Goal: Task Accomplishment & Management: Use online tool/utility

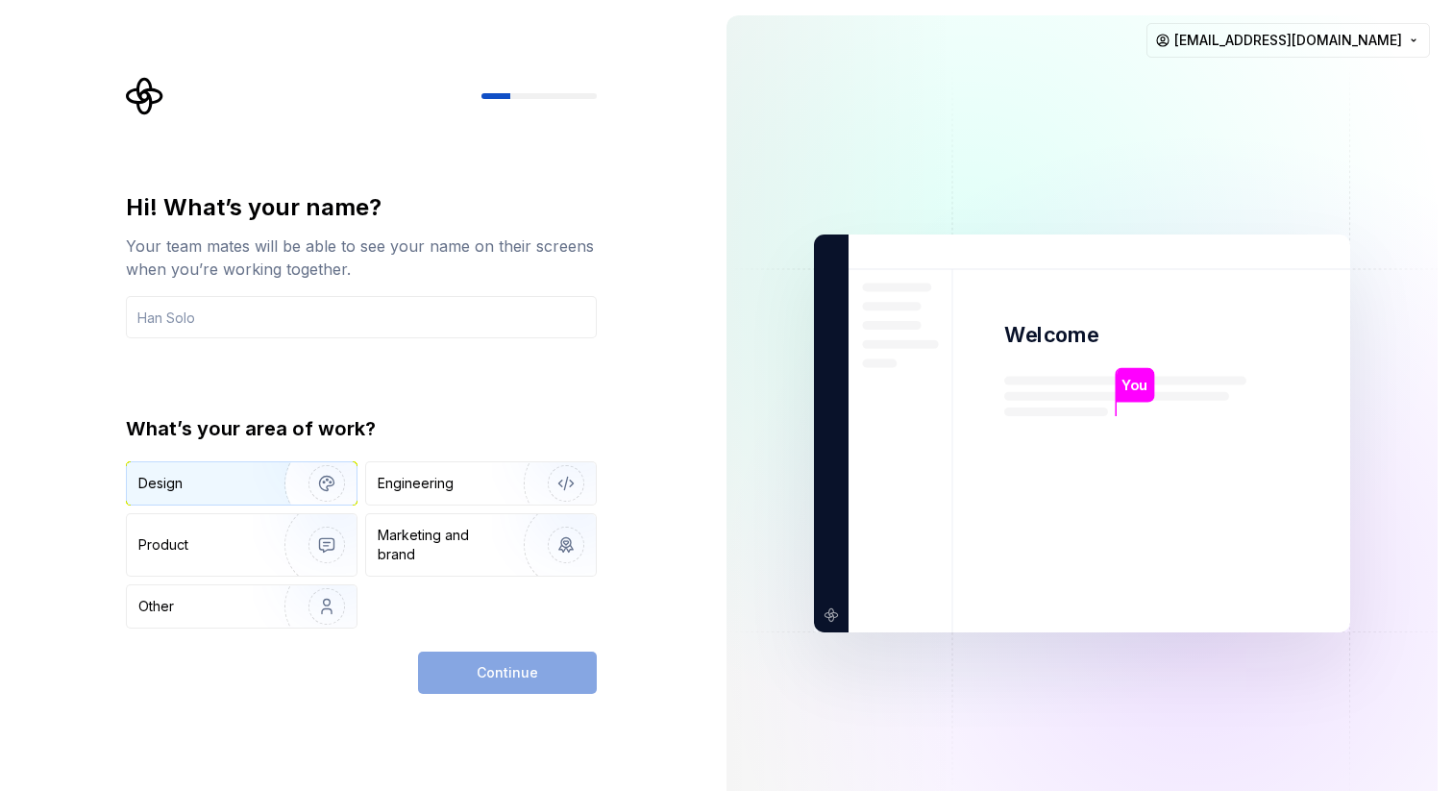
click at [236, 502] on div "Design" at bounding box center [242, 483] width 230 height 42
click at [522, 677] on div "Continue" at bounding box center [507, 673] width 179 height 42
click at [303, 494] on img "button" at bounding box center [314, 483] width 123 height 129
click at [199, 484] on icon "button" at bounding box center [193, 483] width 12 height 12
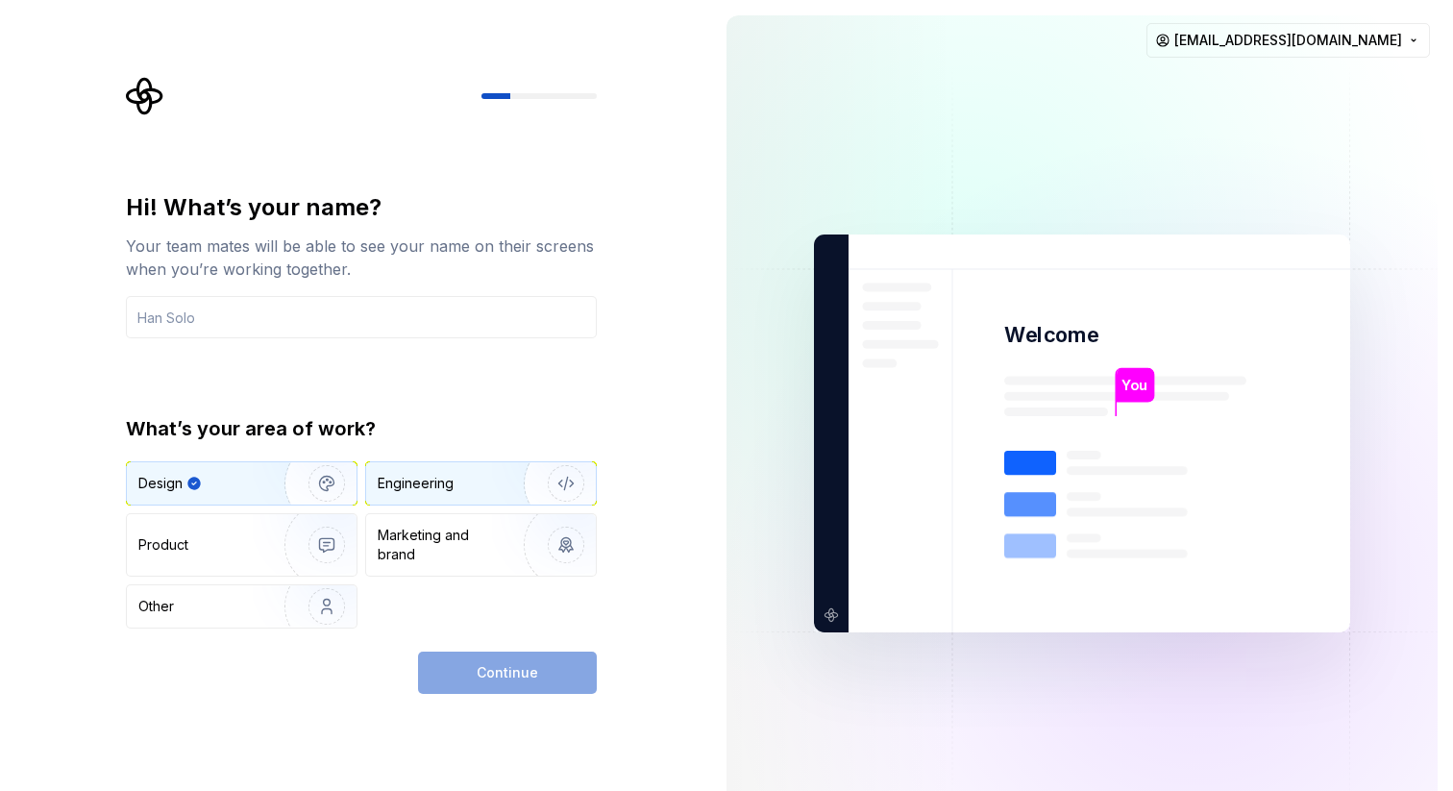
click at [504, 489] on img "button" at bounding box center [553, 483] width 123 height 129
click at [228, 491] on div "Design" at bounding box center [198, 483] width 121 height 19
click at [353, 321] on input "text" at bounding box center [361, 317] width 471 height 42
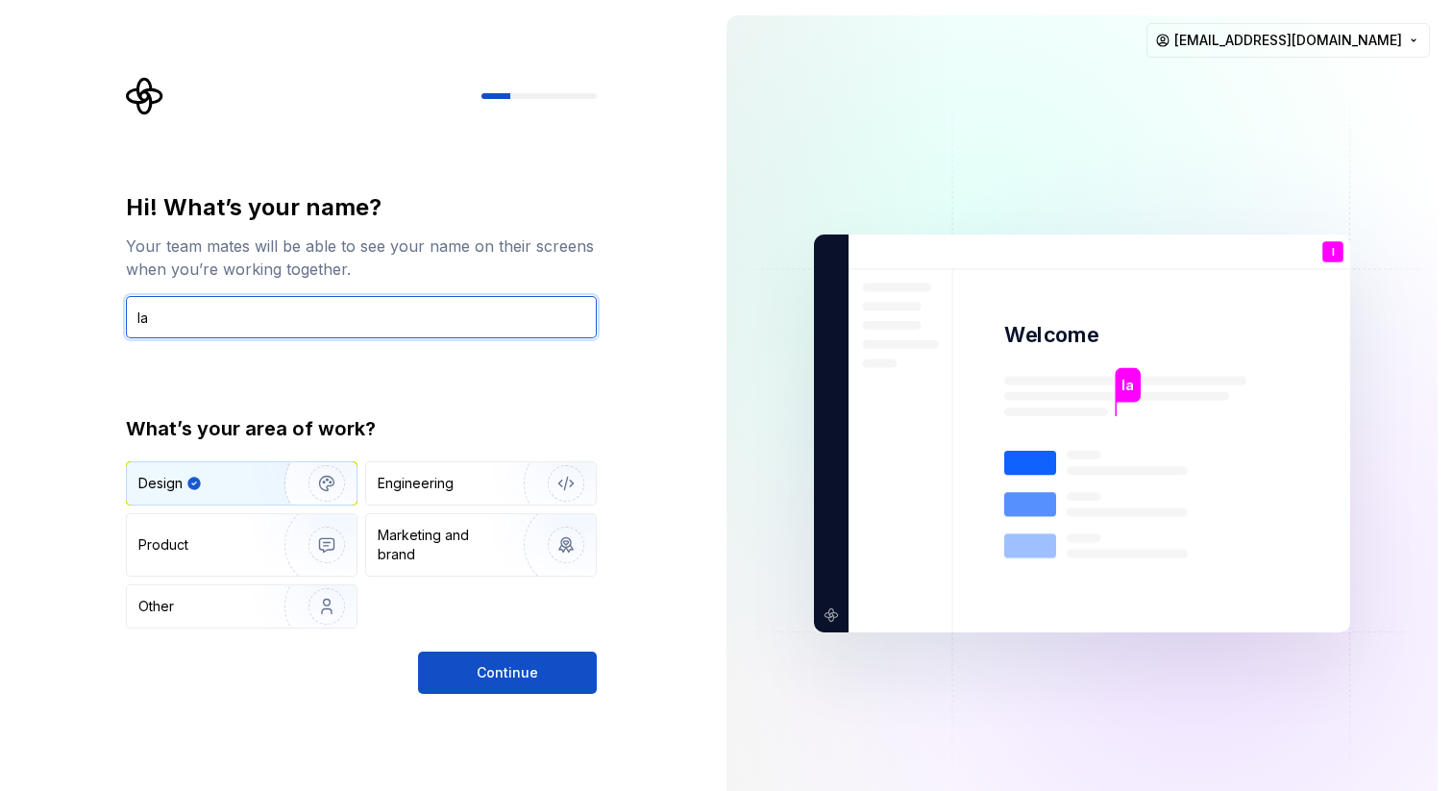
type input "l"
type input "alagrioui"
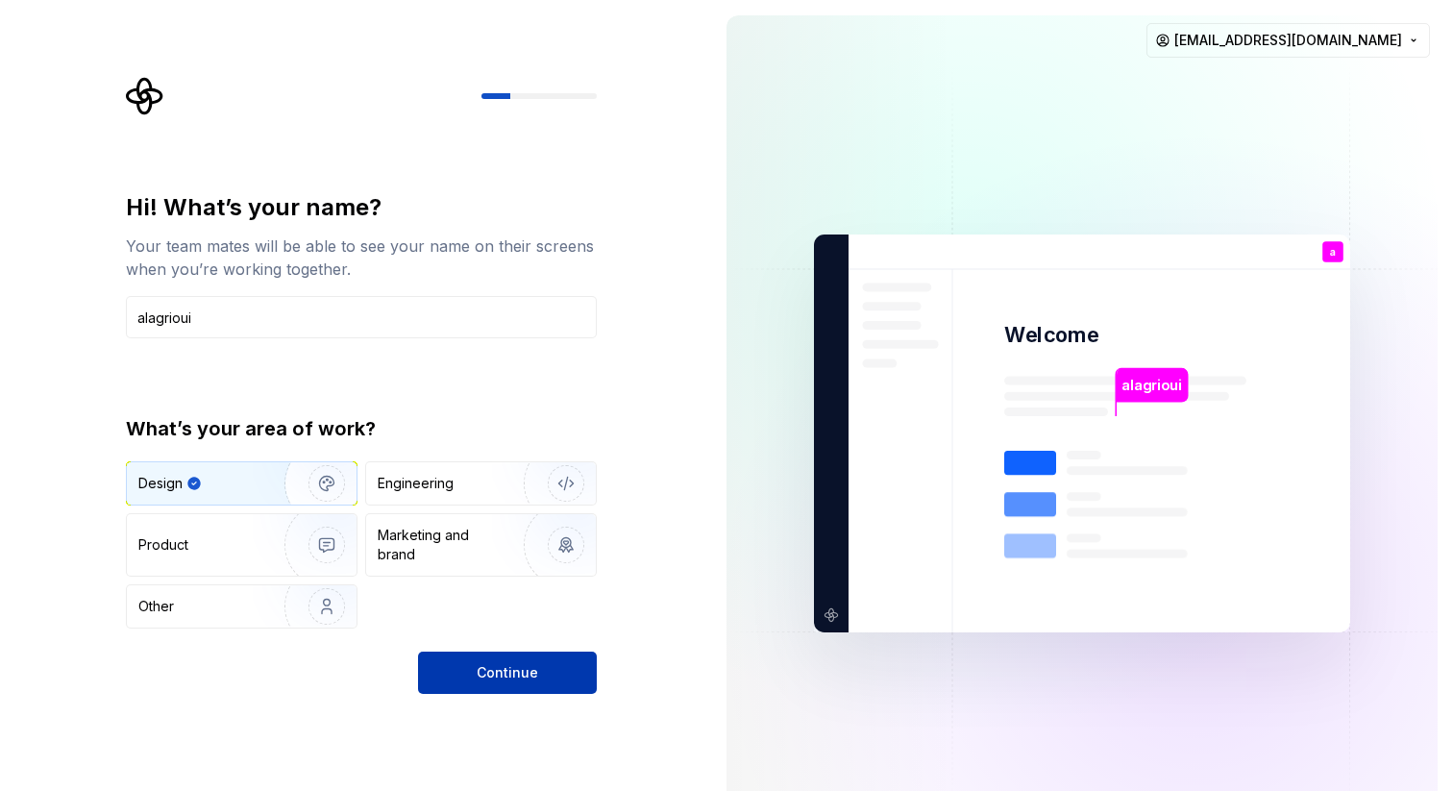
click at [482, 680] on span "Continue" at bounding box center [508, 672] width 62 height 19
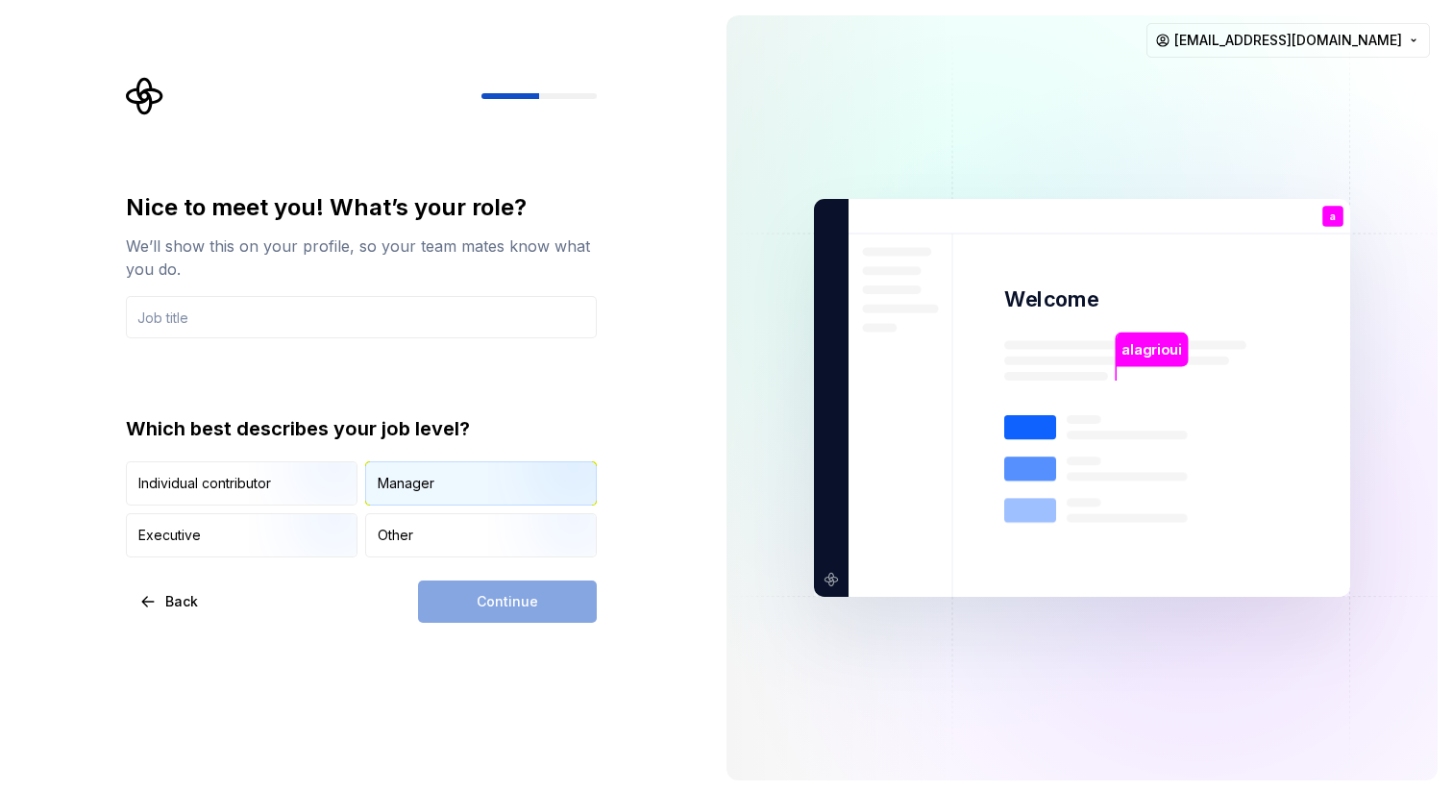
click at [467, 497] on div "Manager" at bounding box center [481, 483] width 230 height 42
click at [362, 332] on input "text" at bounding box center [361, 317] width 471 height 42
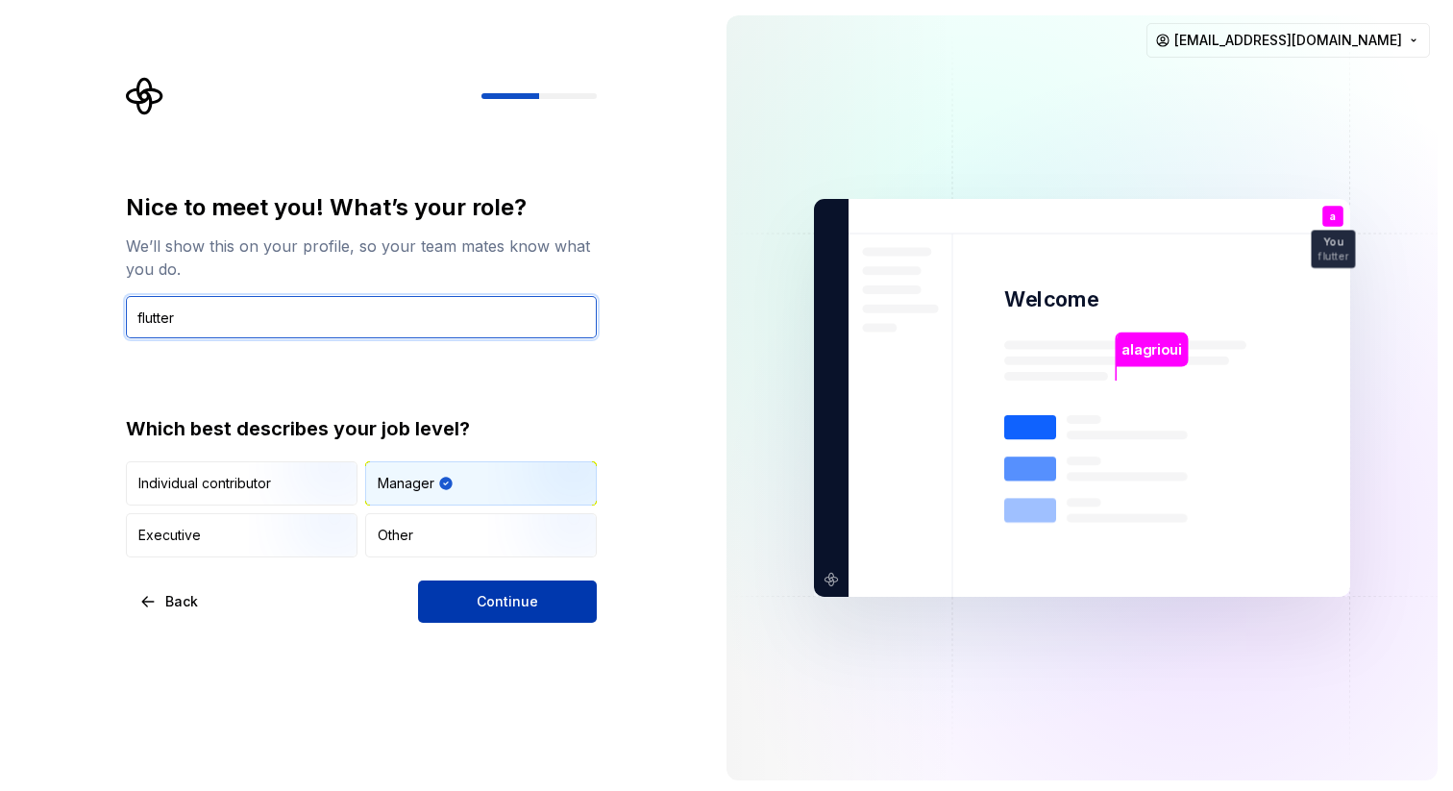
type input "flutter"
click at [529, 605] on span "Continue" at bounding box center [508, 601] width 62 height 19
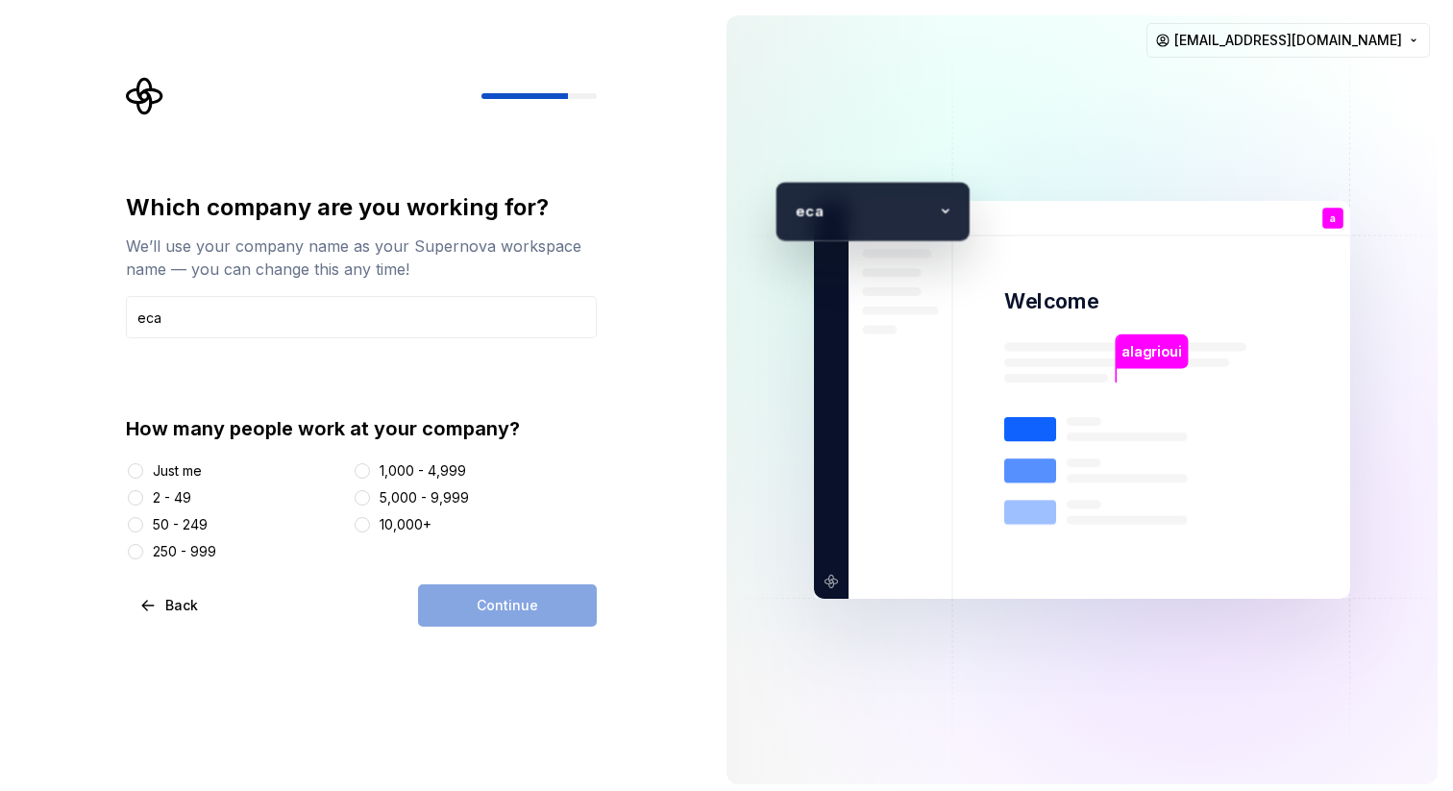
type input "eca"
click at [137, 470] on button "Just me" at bounding box center [135, 470] width 15 height 15
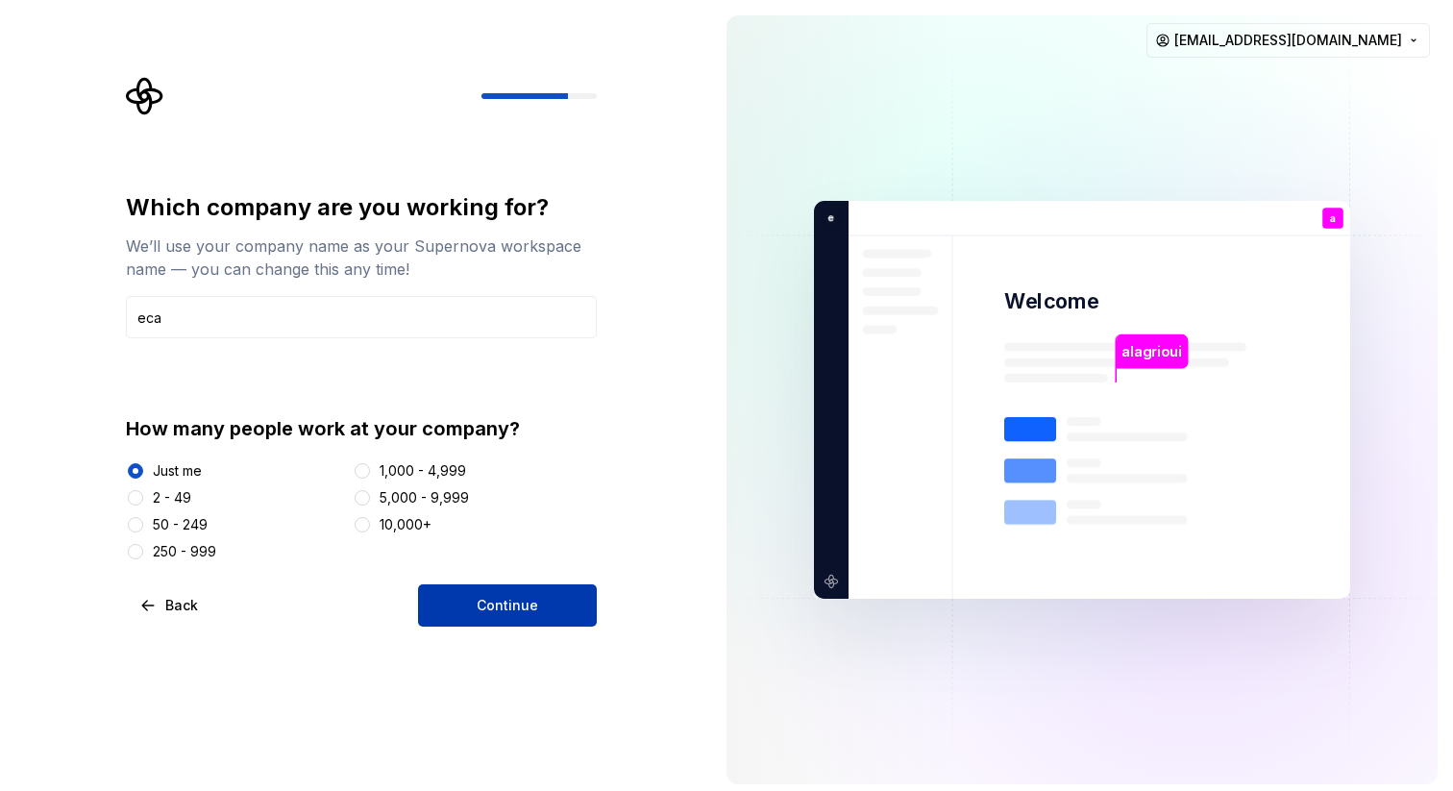
click at [522, 604] on span "Continue" at bounding box center [508, 605] width 62 height 19
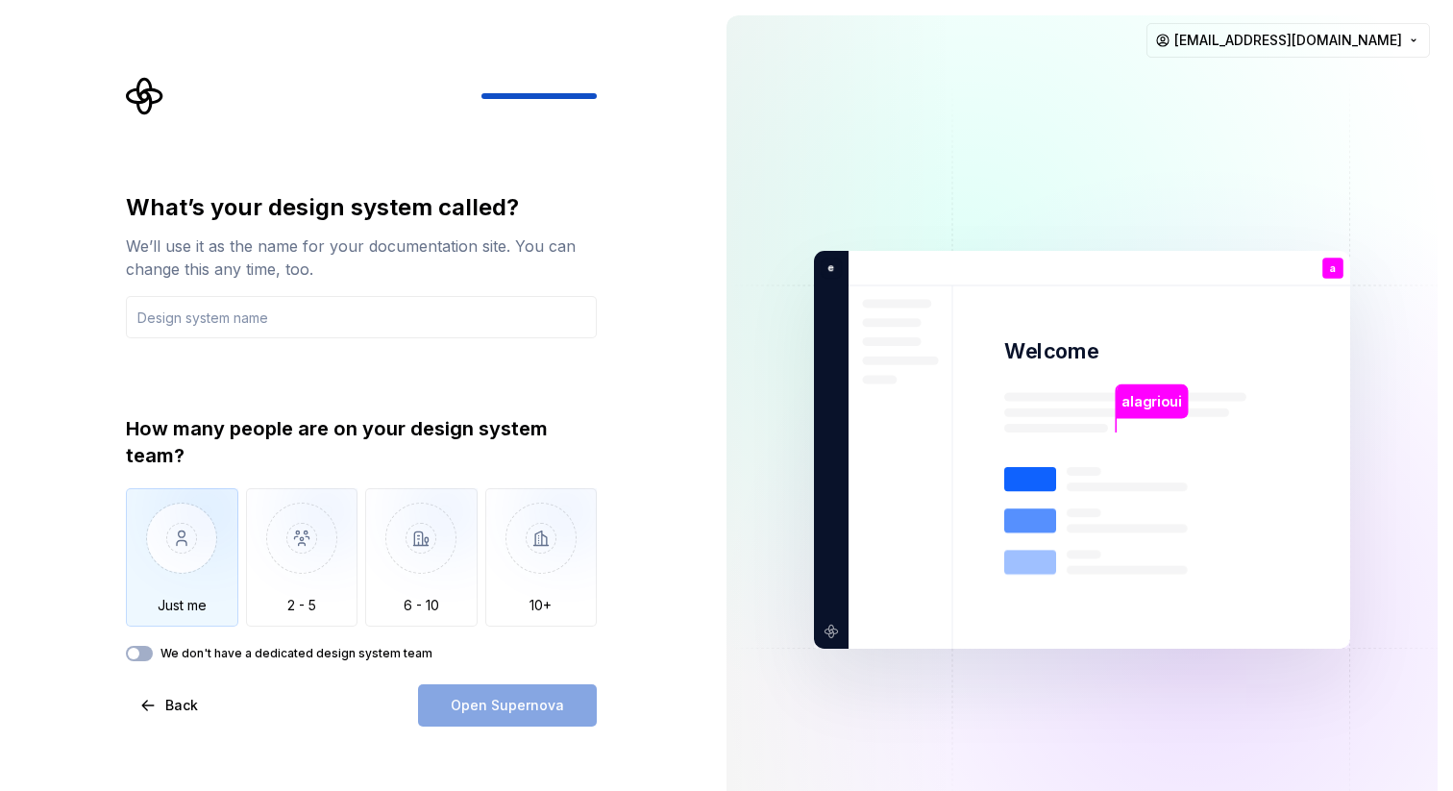
click at [200, 557] on img "button" at bounding box center [182, 552] width 112 height 129
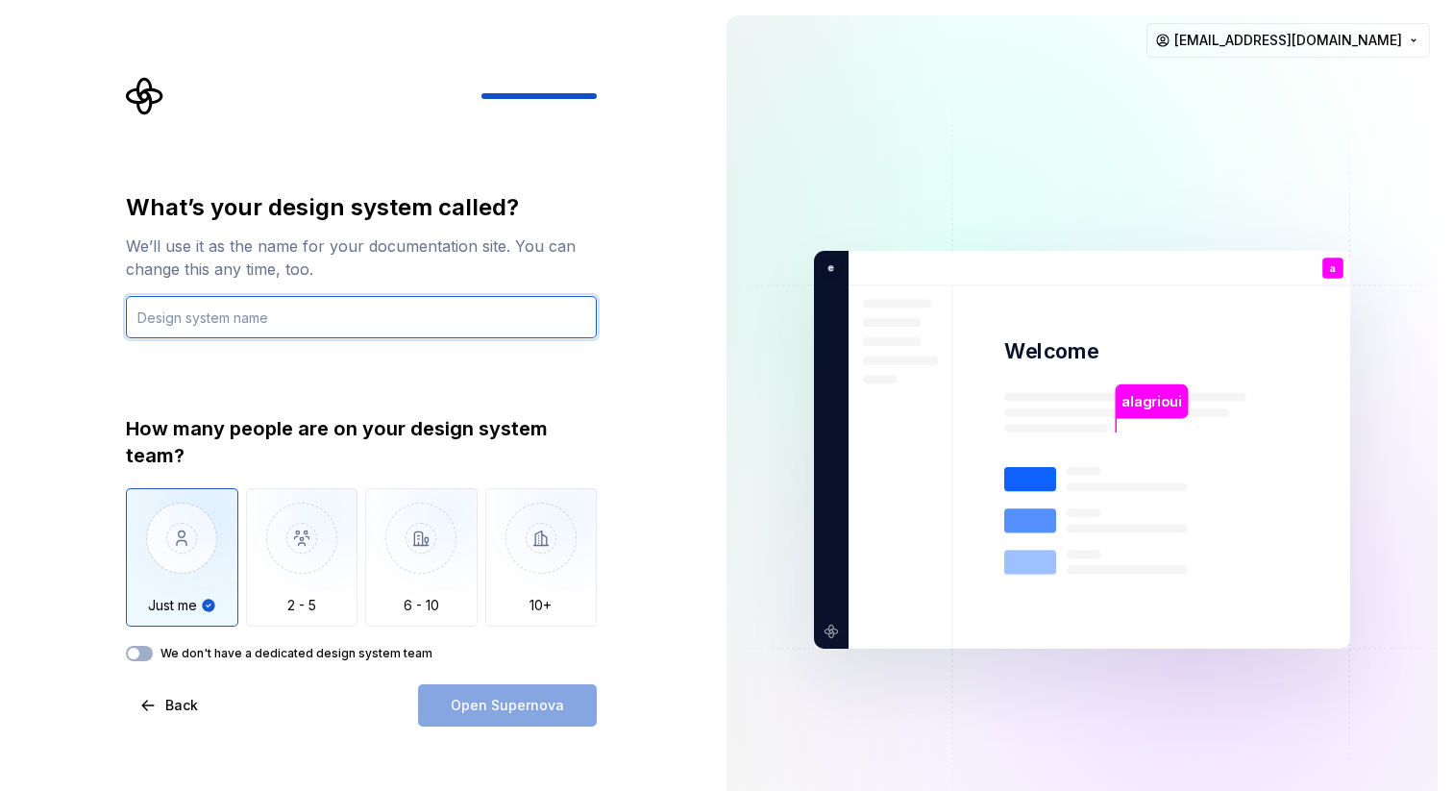
click at [368, 326] on input "text" at bounding box center [361, 317] width 471 height 42
type input "khabr"
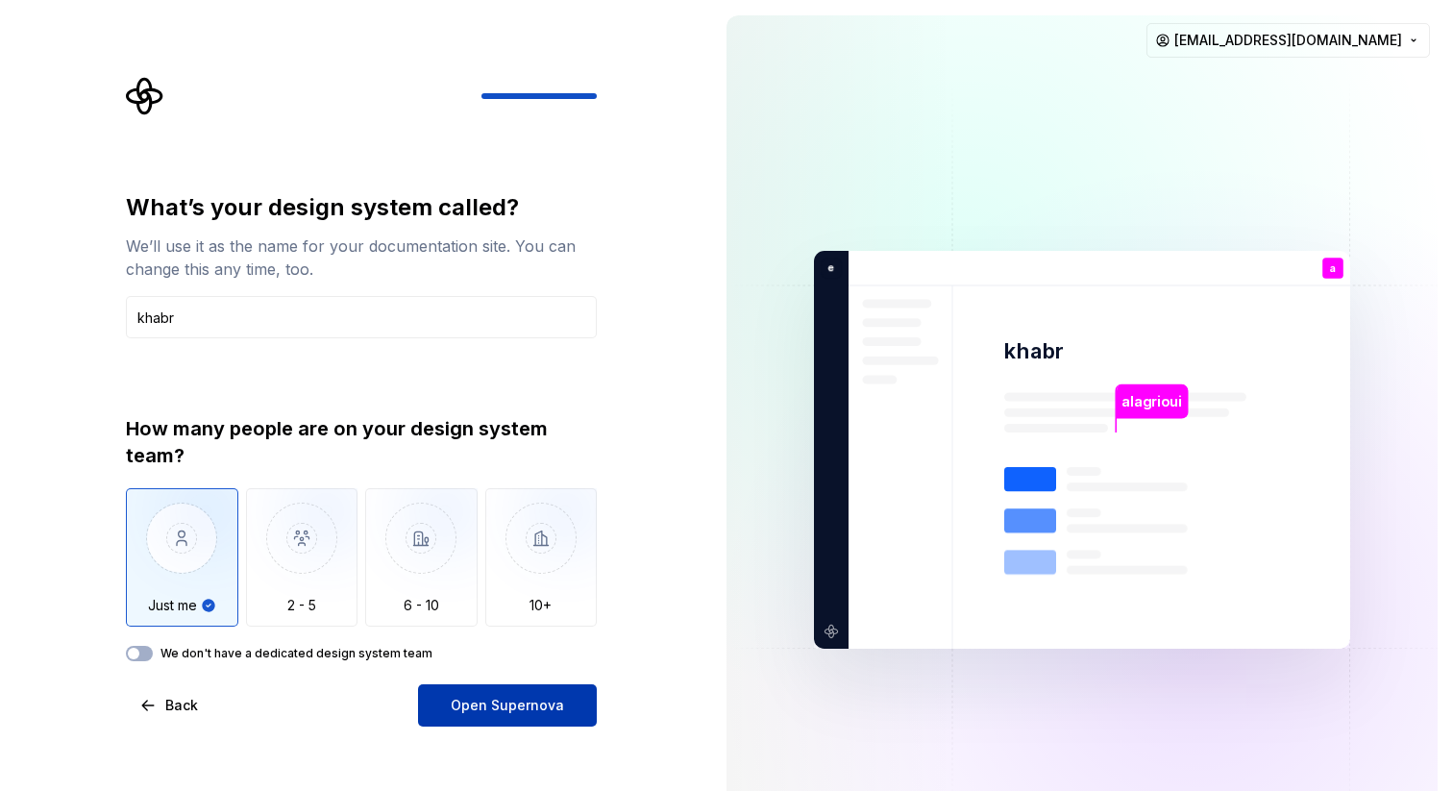
click at [458, 703] on span "Open Supernova" at bounding box center [507, 705] width 113 height 19
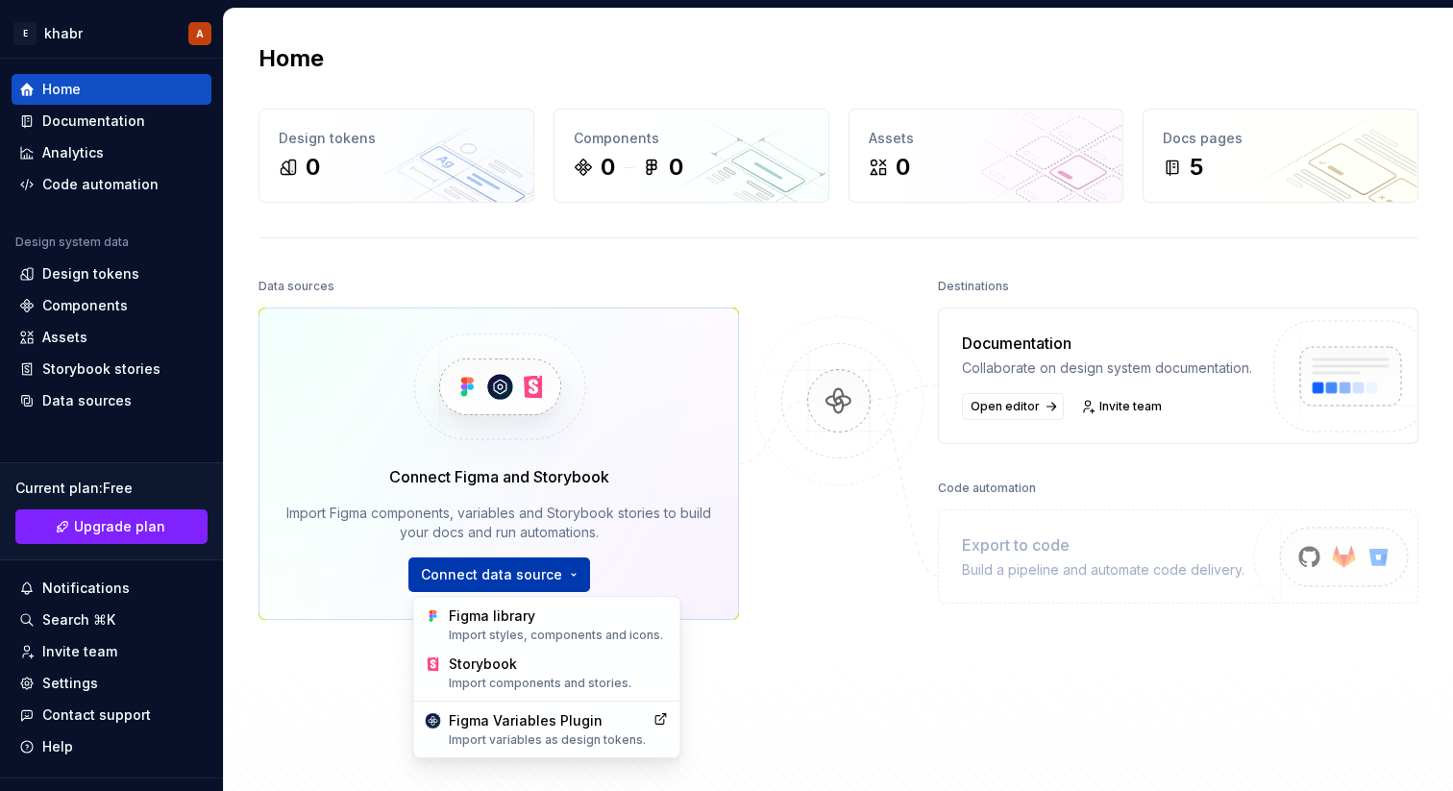
click at [532, 572] on html "E khabr A Home Documentation Analytics Code automation Design system data Desig…" at bounding box center [726, 395] width 1453 height 791
click at [570, 628] on div "Import styles, components and icons." at bounding box center [558, 635] width 220 height 15
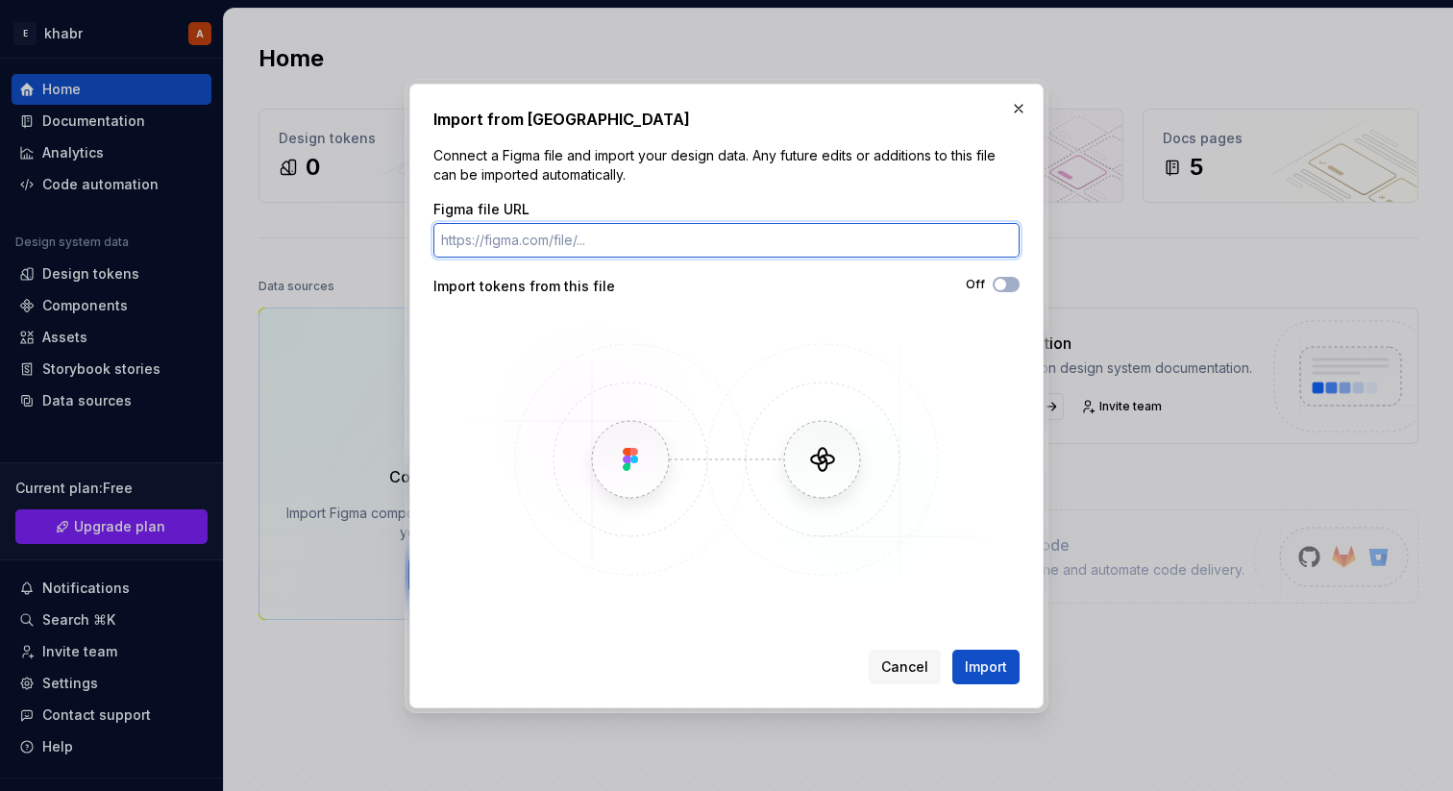
click at [613, 236] on input "Figma file URL" at bounding box center [726, 240] width 586 height 35
paste input "[URL][DOMAIN_NAME]"
type input "[URL][DOMAIN_NAME]"
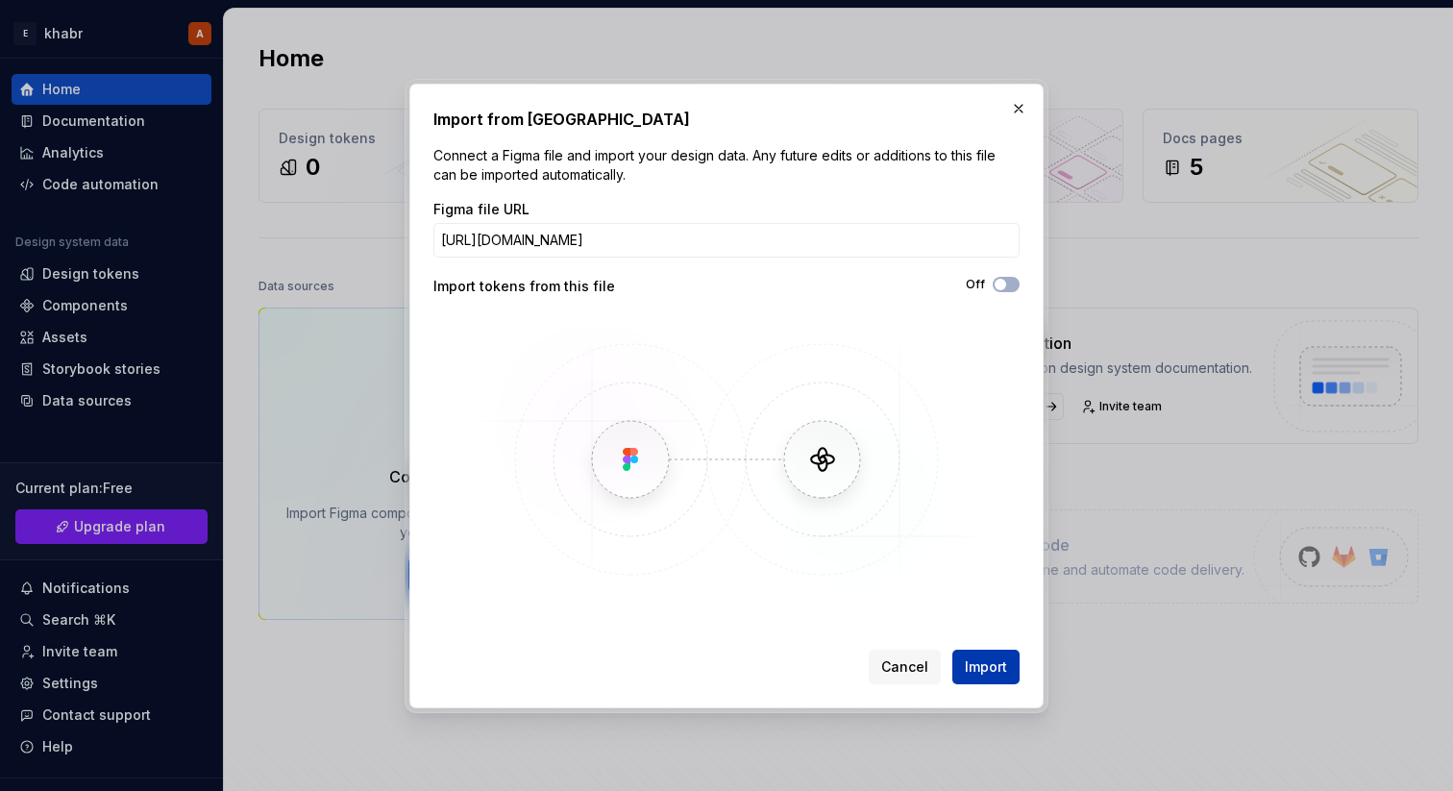
scroll to position [0, 0]
click at [991, 672] on span "Import" at bounding box center [986, 666] width 42 height 19
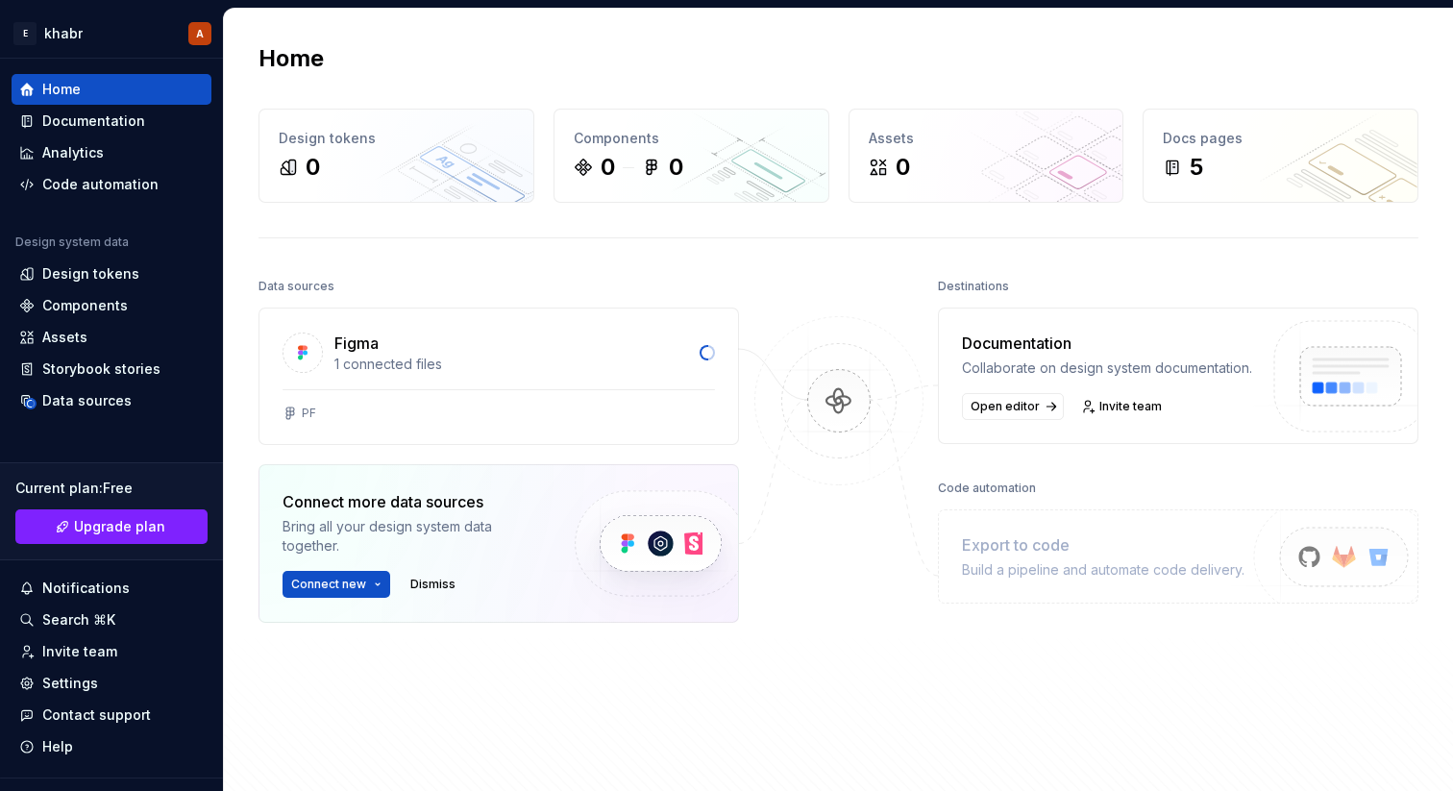
click at [920, 643] on div at bounding box center [839, 510] width 192 height 475
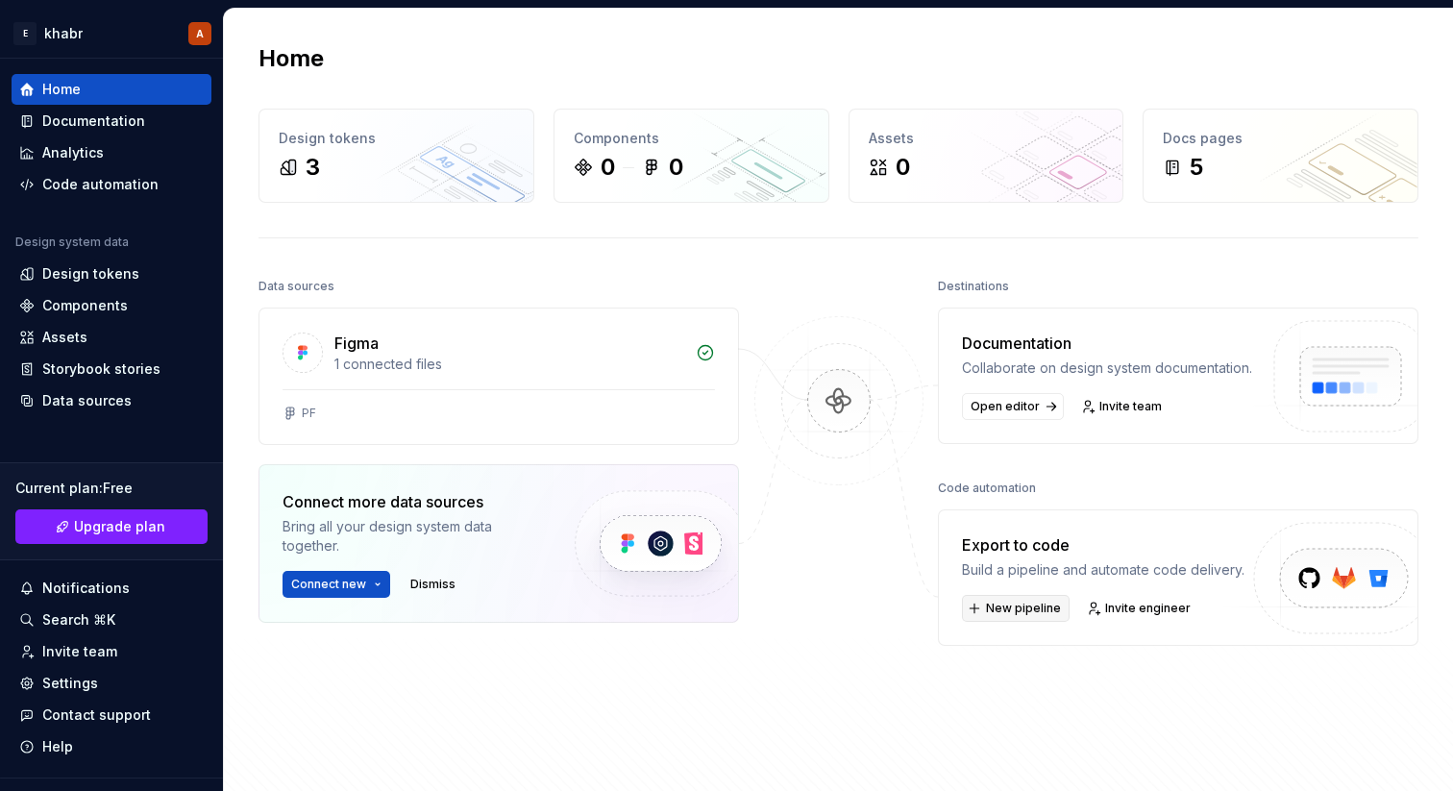
click at [996, 616] on span "New pipeline" at bounding box center [1023, 608] width 75 height 15
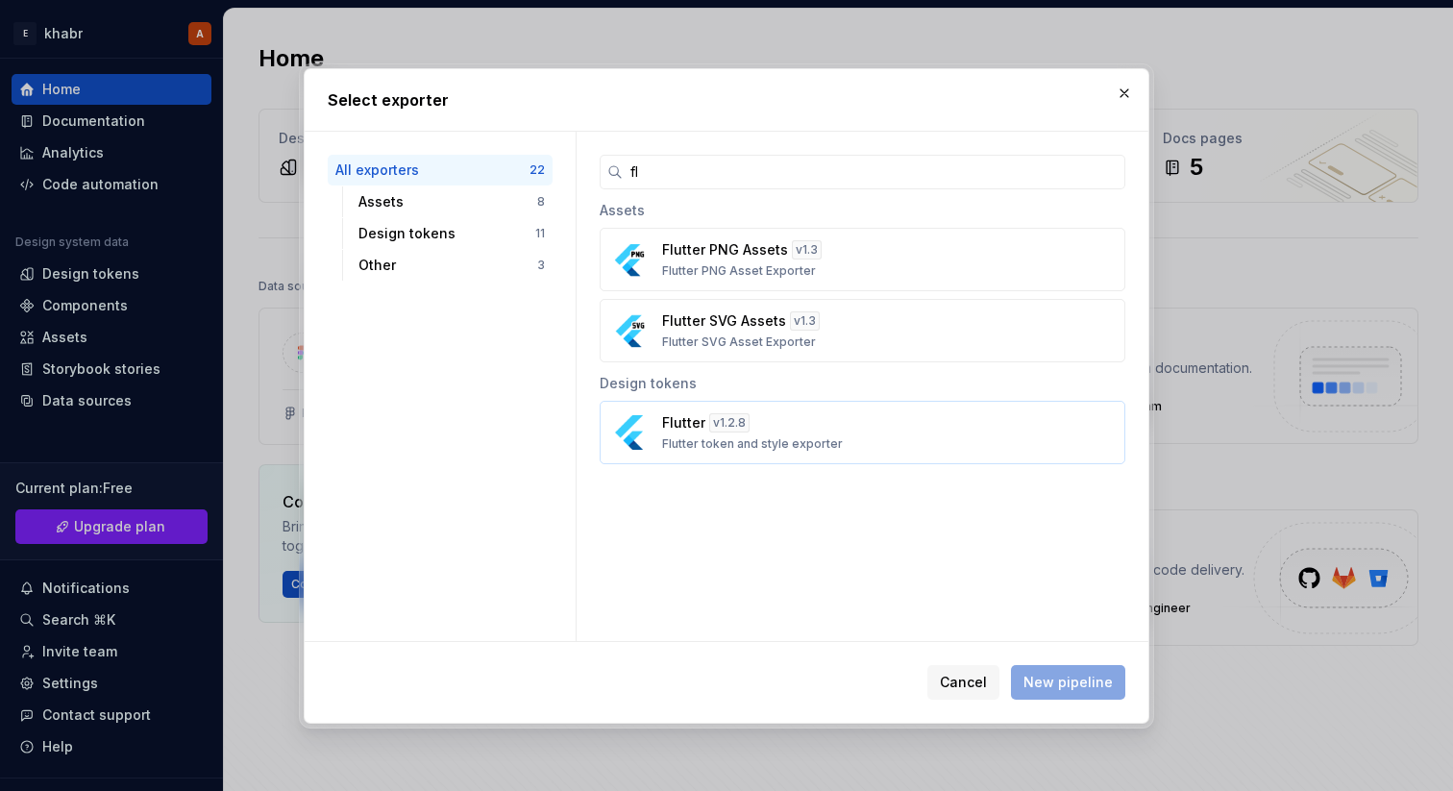
type input "fl"
click at [675, 431] on p "Flutter" at bounding box center [683, 422] width 43 height 19
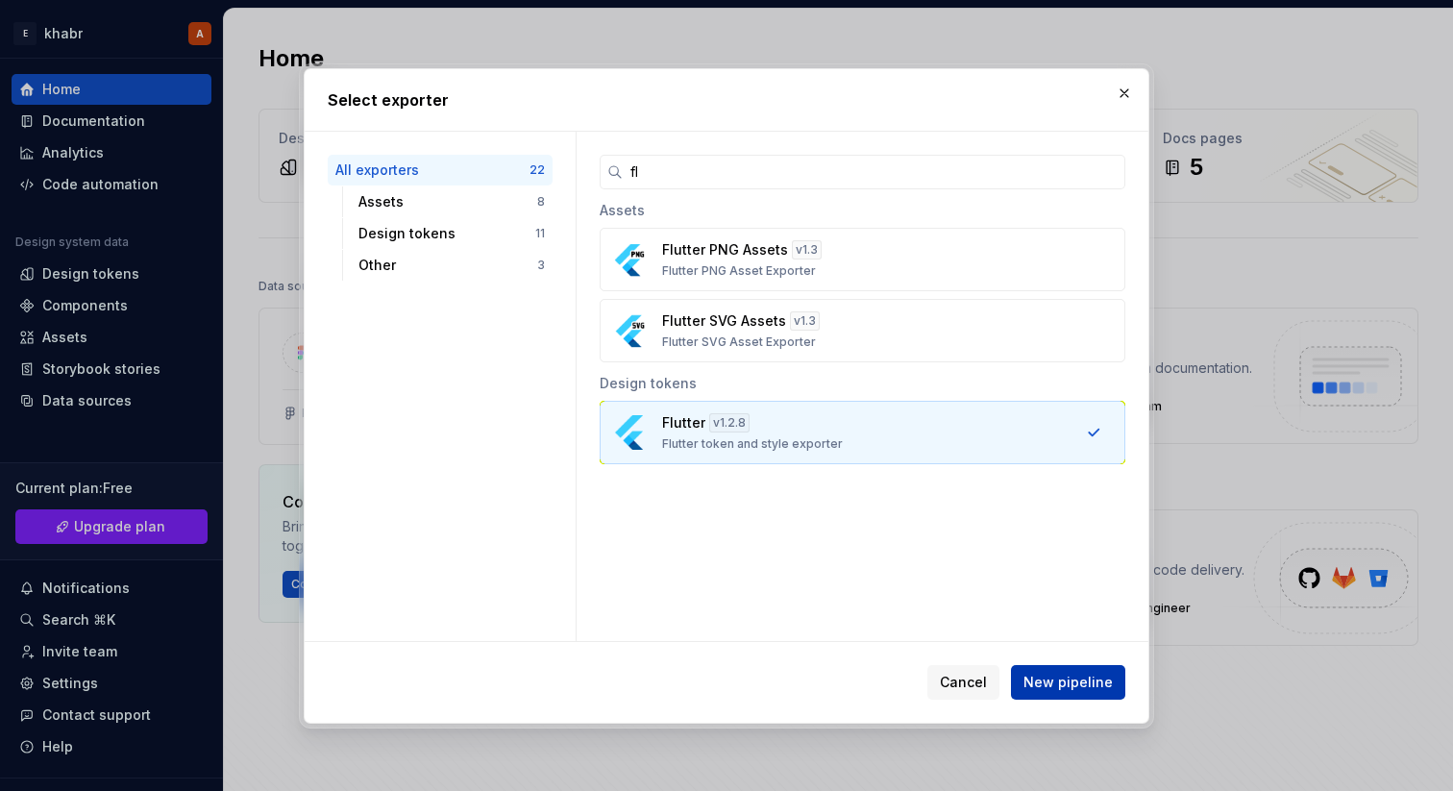
click at [1078, 675] on span "New pipeline" at bounding box center [1068, 682] width 89 height 19
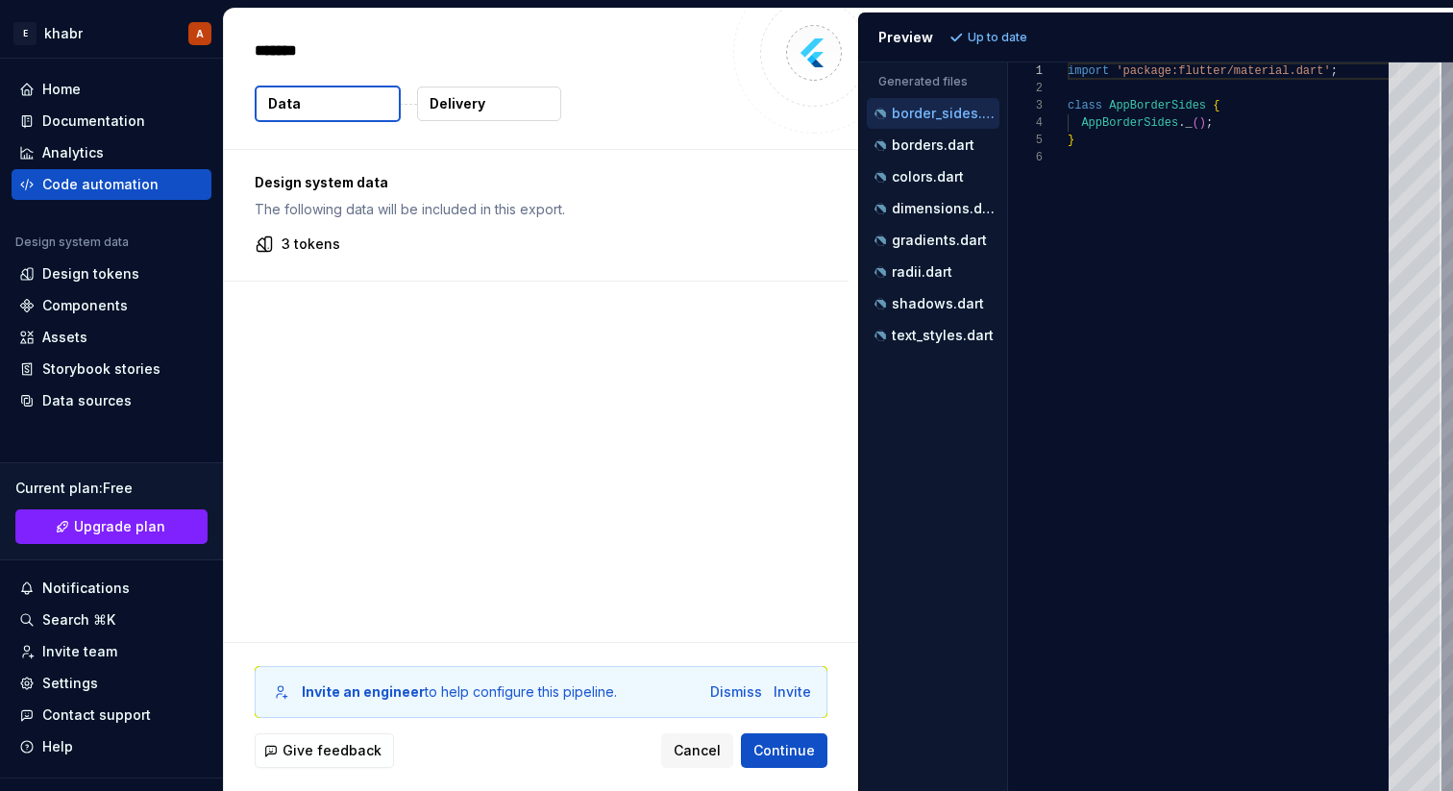
type textarea "*"
click at [952, 146] on p "borders.dart" at bounding box center [933, 144] width 83 height 15
click at [946, 179] on p "colors.dart" at bounding box center [928, 176] width 72 height 15
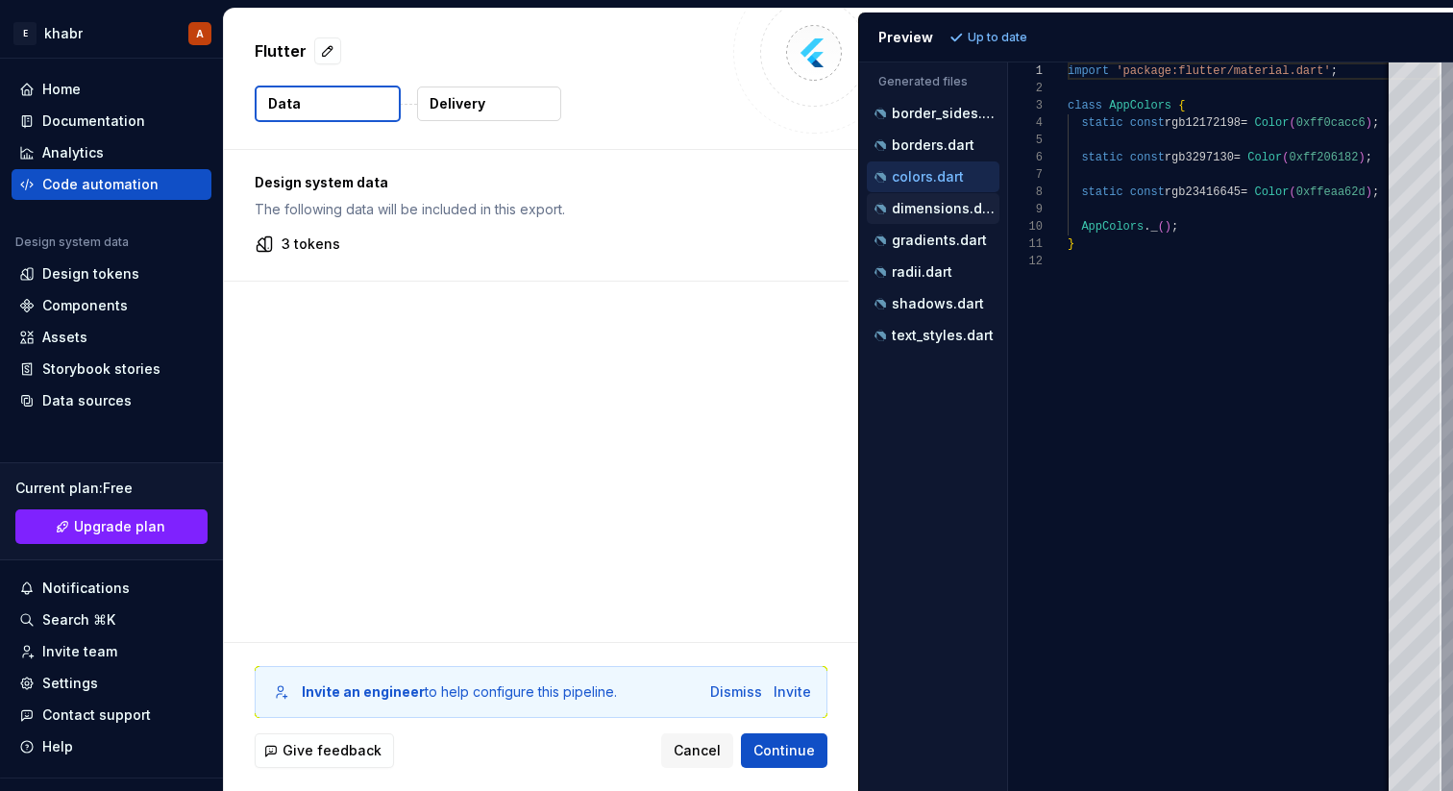
click at [942, 216] on div "dimensions.dart" at bounding box center [935, 208] width 129 height 19
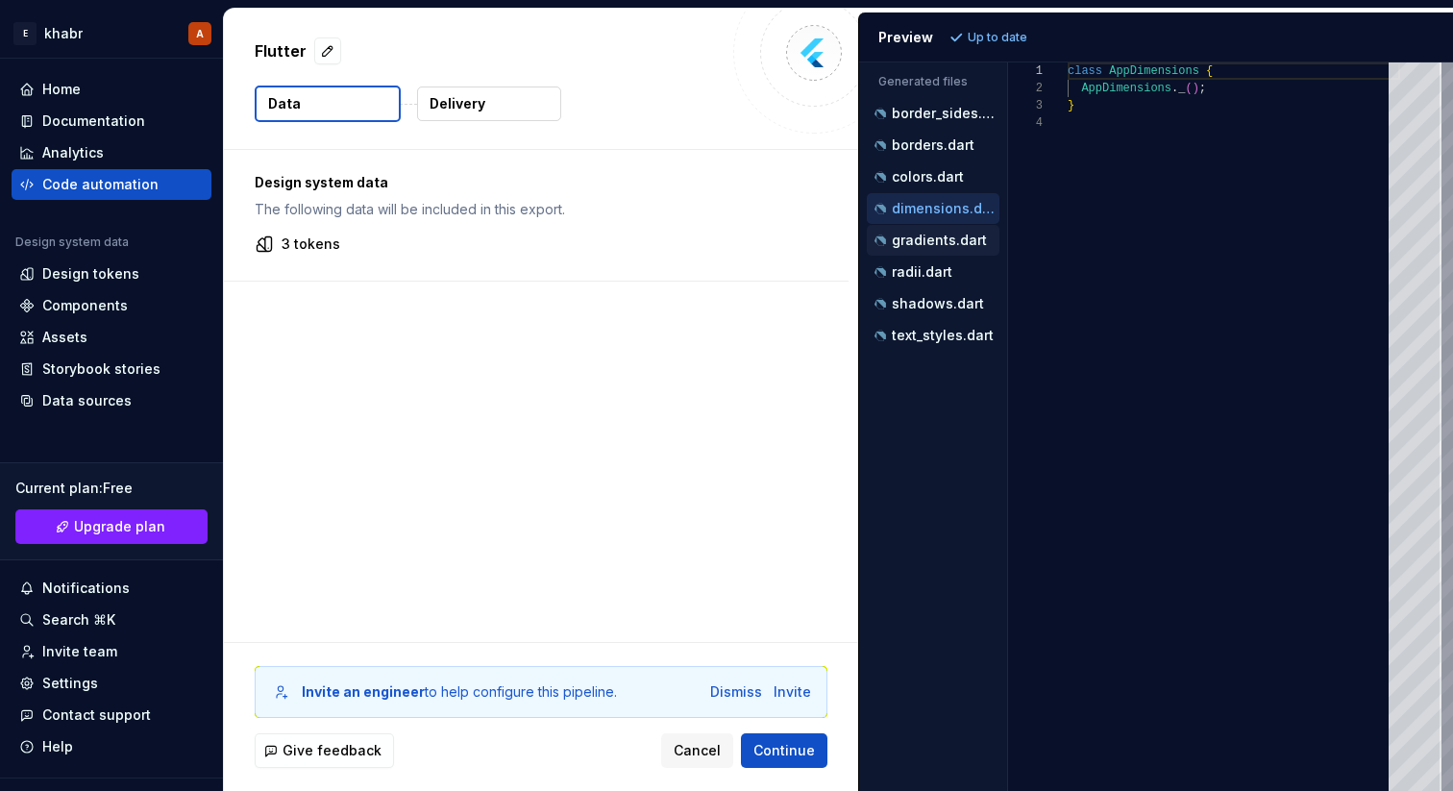
click at [942, 244] on p "gradients.dart" at bounding box center [939, 240] width 95 height 15
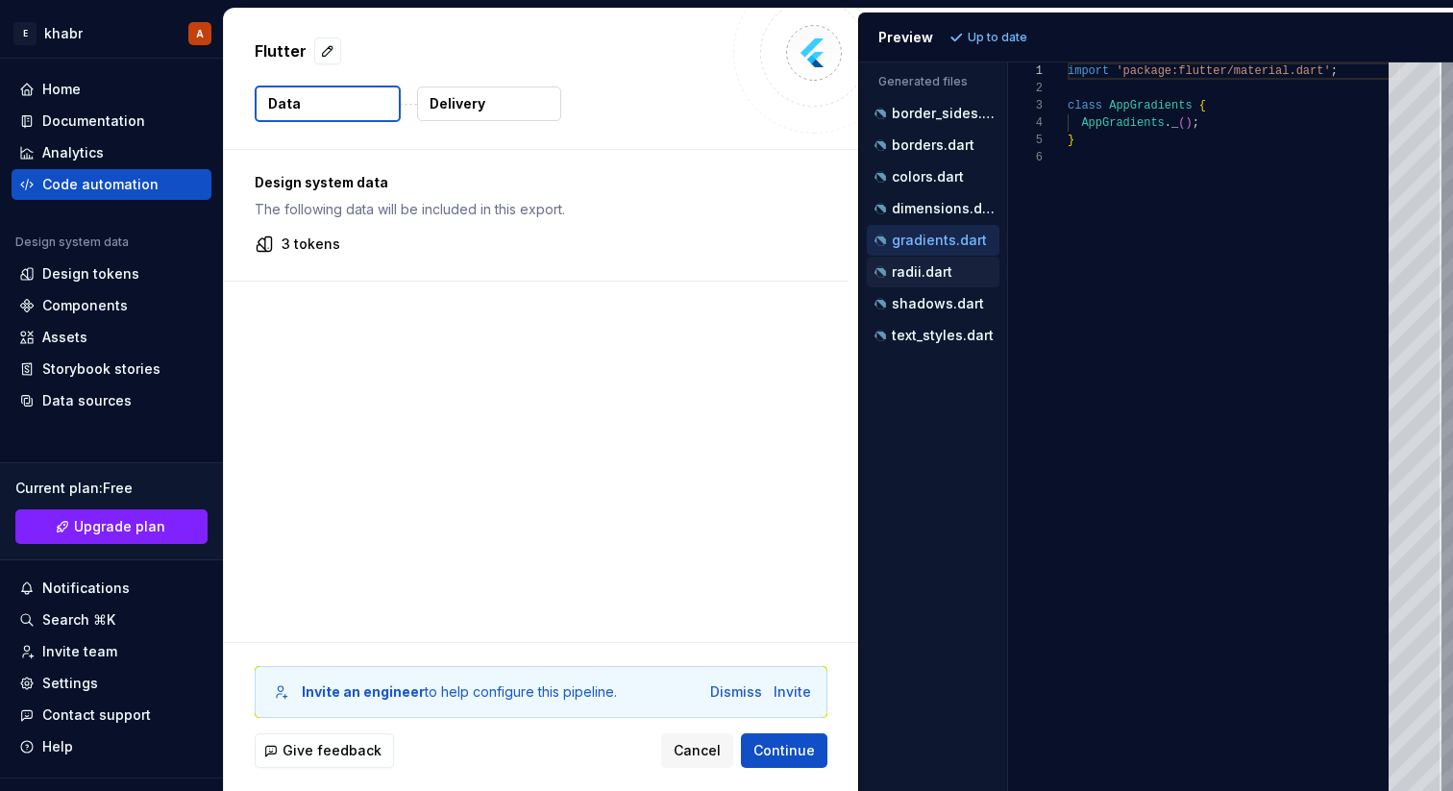
click at [932, 279] on p "radii.dart" at bounding box center [922, 271] width 61 height 15
click at [928, 316] on div "shadows.dart" at bounding box center [933, 303] width 133 height 31
click at [928, 342] on p "text_styles.dart" at bounding box center [943, 335] width 102 height 15
click at [930, 302] on p "shadows.dart" at bounding box center [938, 303] width 92 height 15
type textarea "**********"
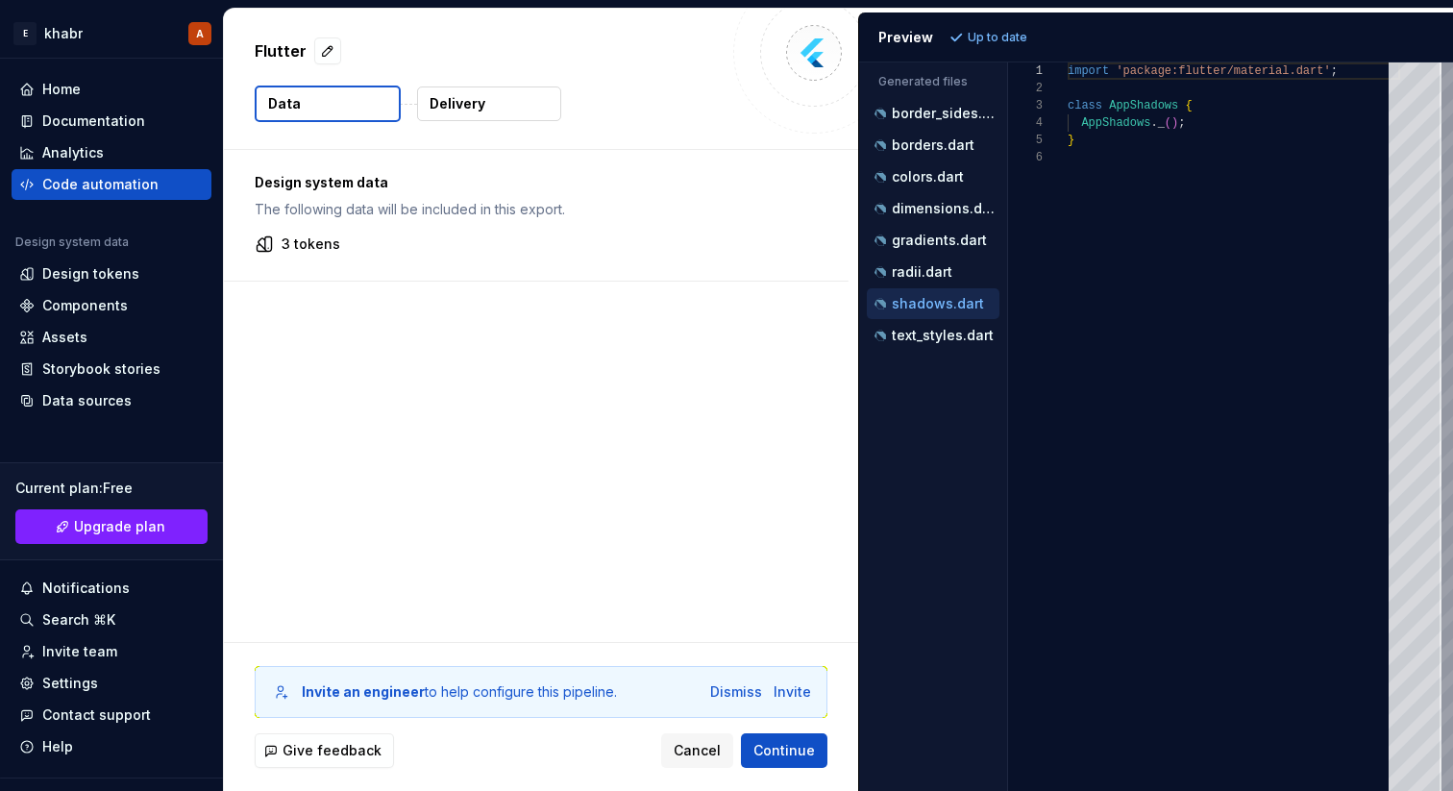
click at [914, 40] on div "Preview" at bounding box center [905, 37] width 55 height 19
click at [327, 55] on button "button" at bounding box center [327, 50] width 27 height 27
type textarea "*"
click at [1151, 281] on div "import 'package:flutter/material.dart' ; class AppShadows { AppShadows . _ ( ) …" at bounding box center [1234, 426] width 333 height 729
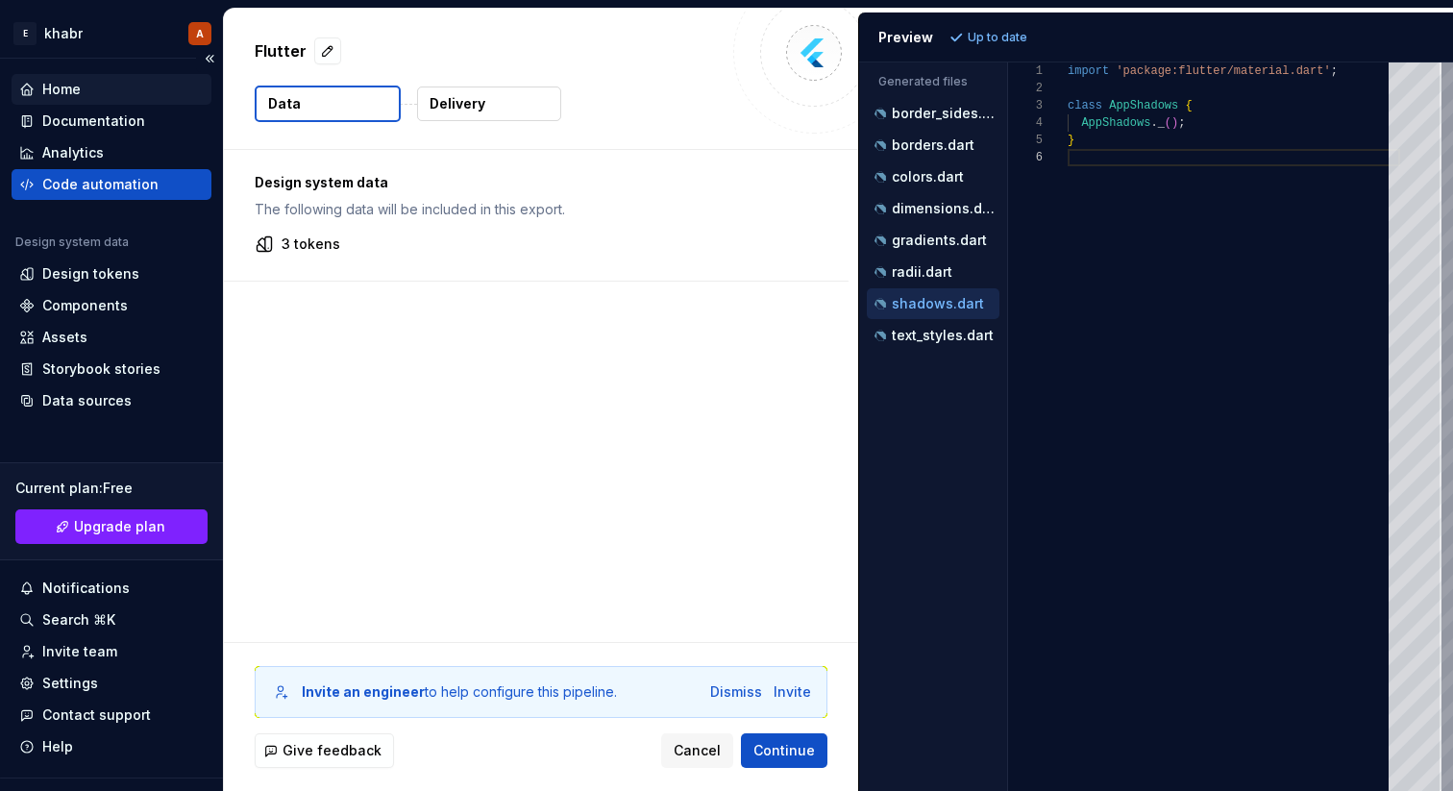
click at [62, 89] on div "Home" at bounding box center [61, 89] width 38 height 19
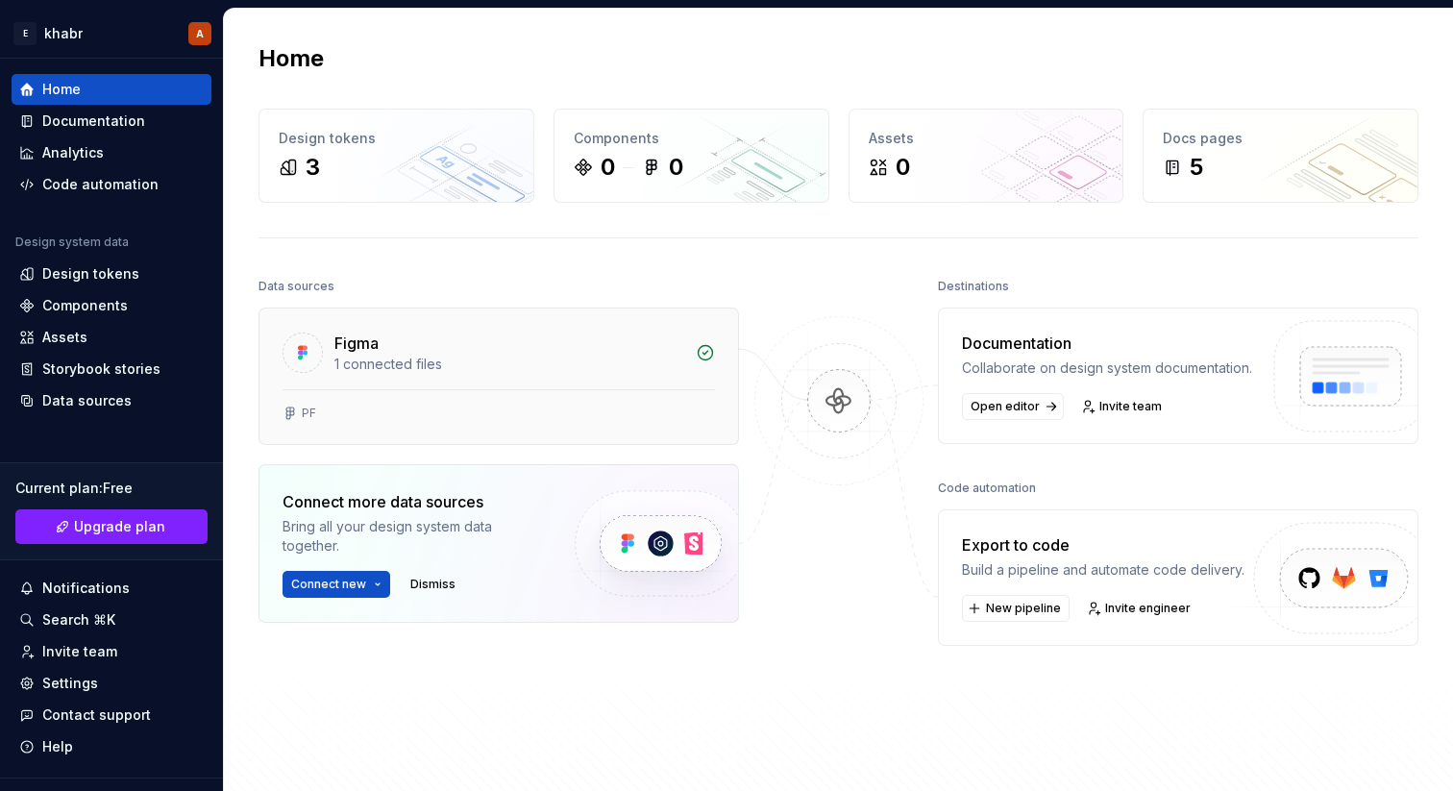
click at [589, 372] on div "1 connected files" at bounding box center [509, 364] width 350 height 19
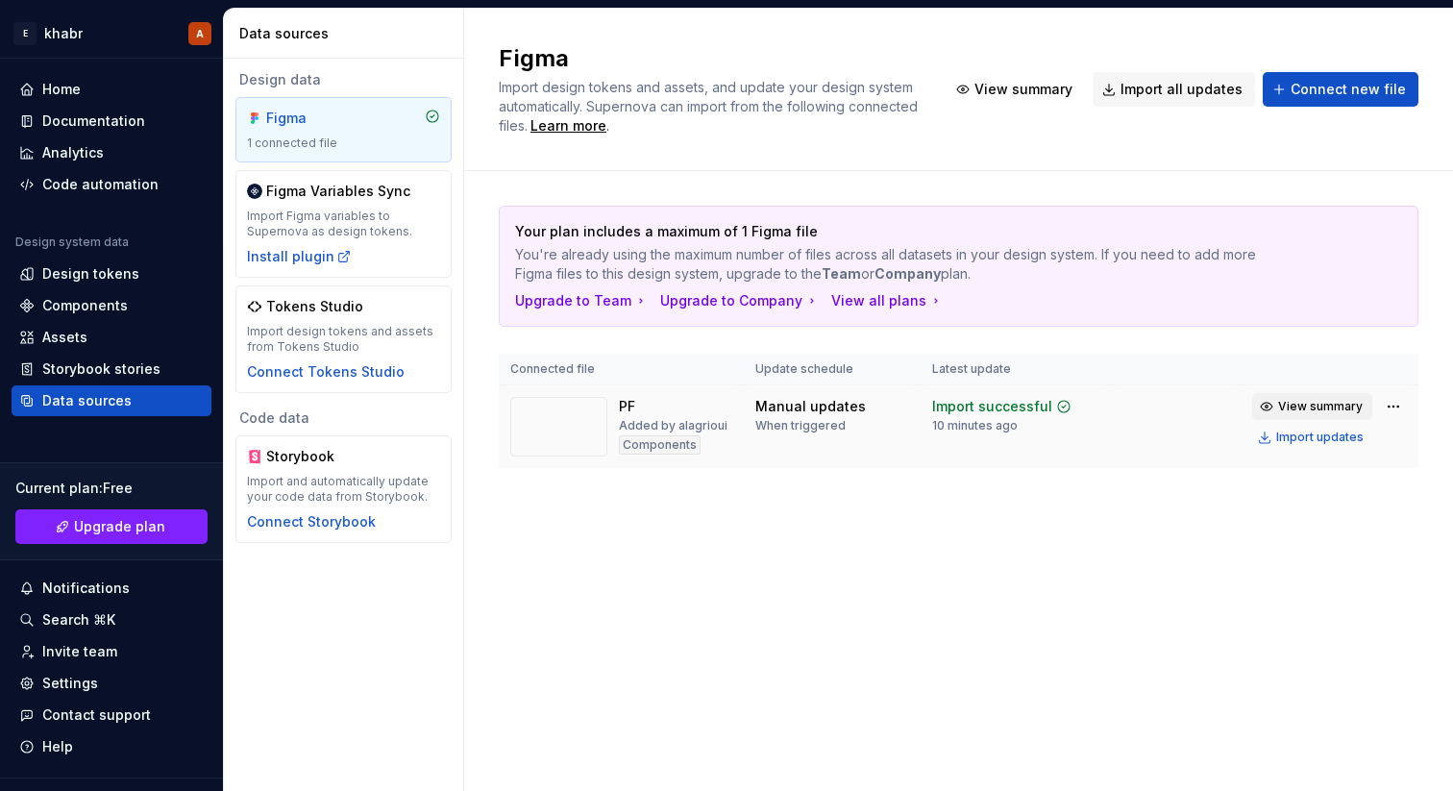
click at [1323, 409] on span "View summary" at bounding box center [1320, 406] width 85 height 15
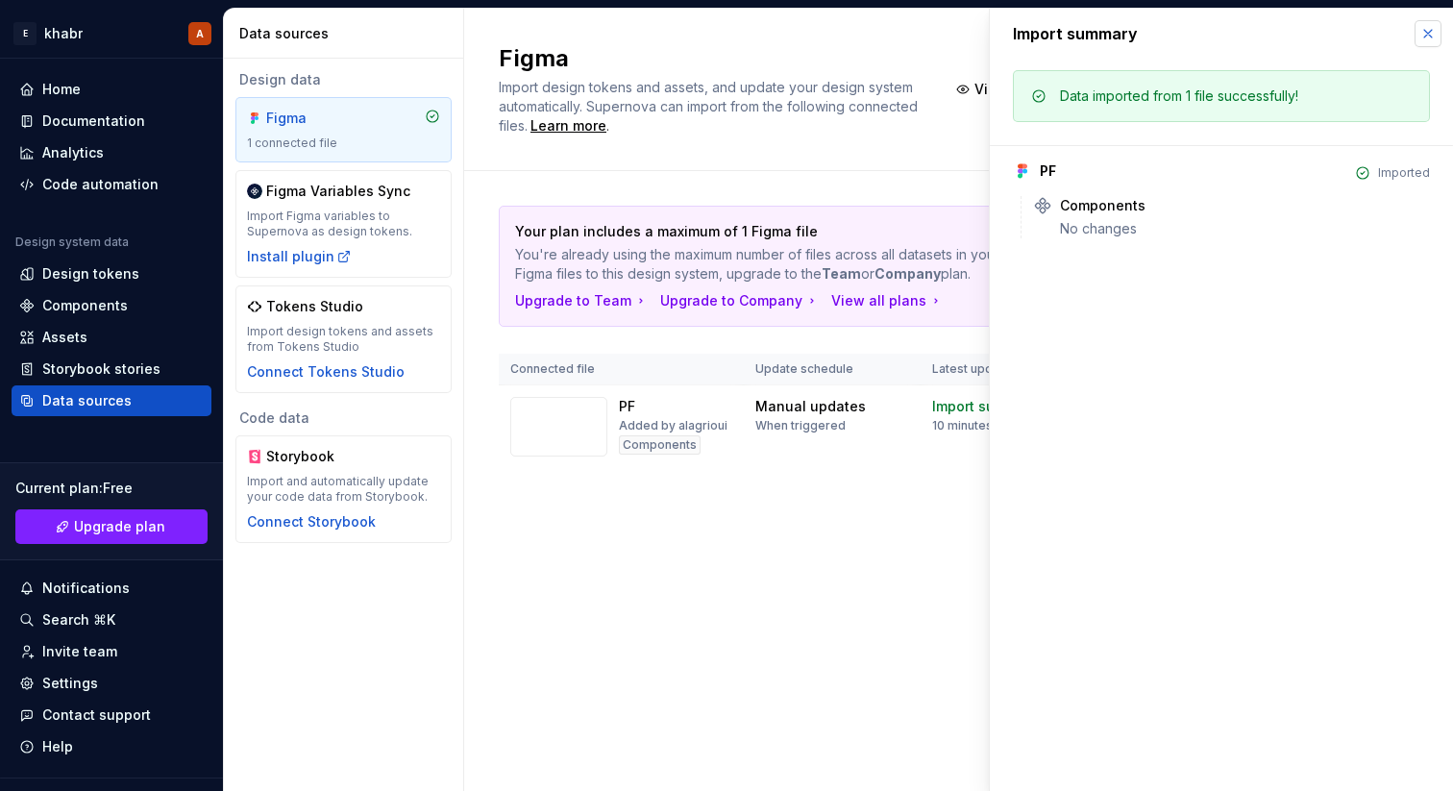
click at [1427, 35] on button "button" at bounding box center [1428, 33] width 27 height 27
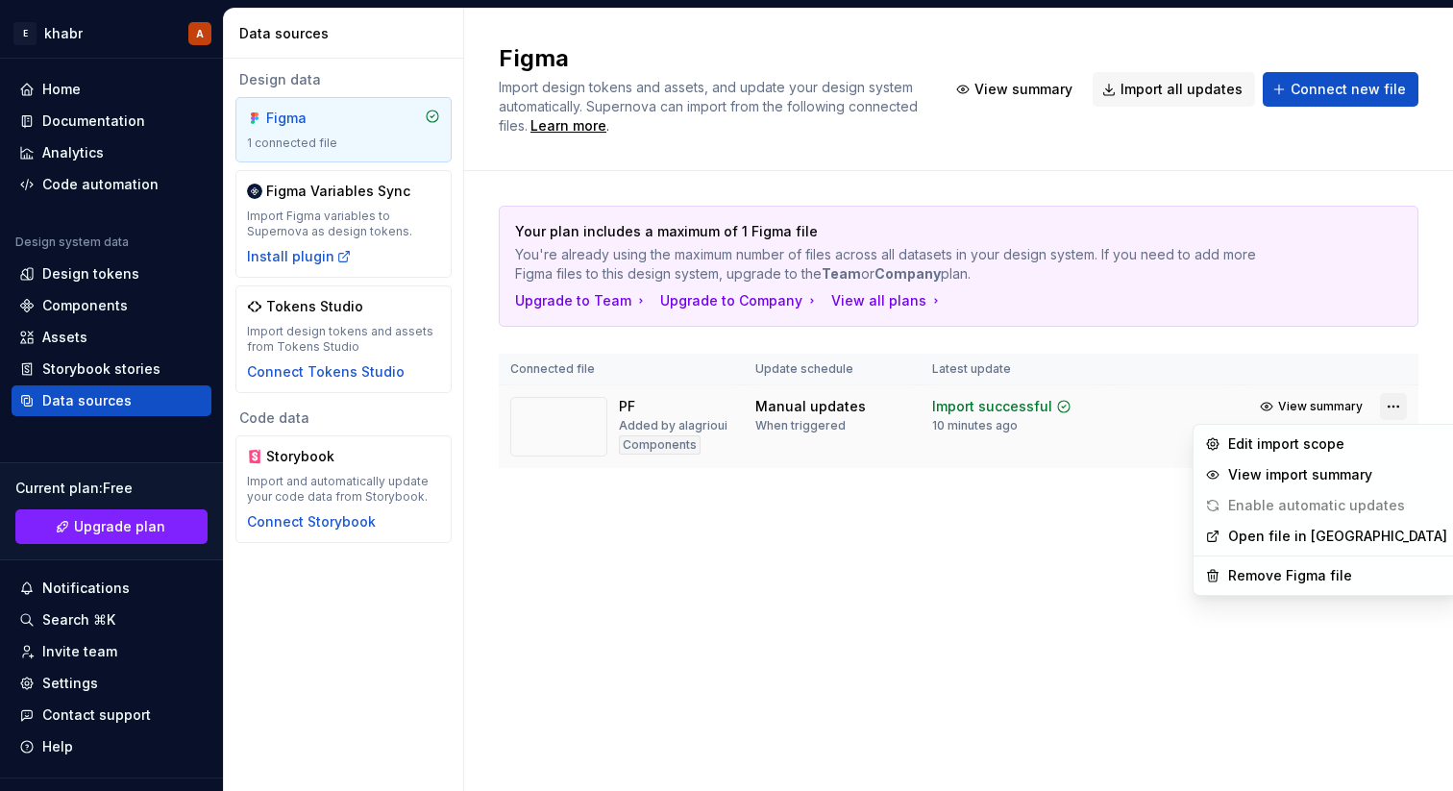
click at [1401, 406] on html "E khabr A Home Documentation Analytics Code automation Design system data Desig…" at bounding box center [726, 395] width 1453 height 791
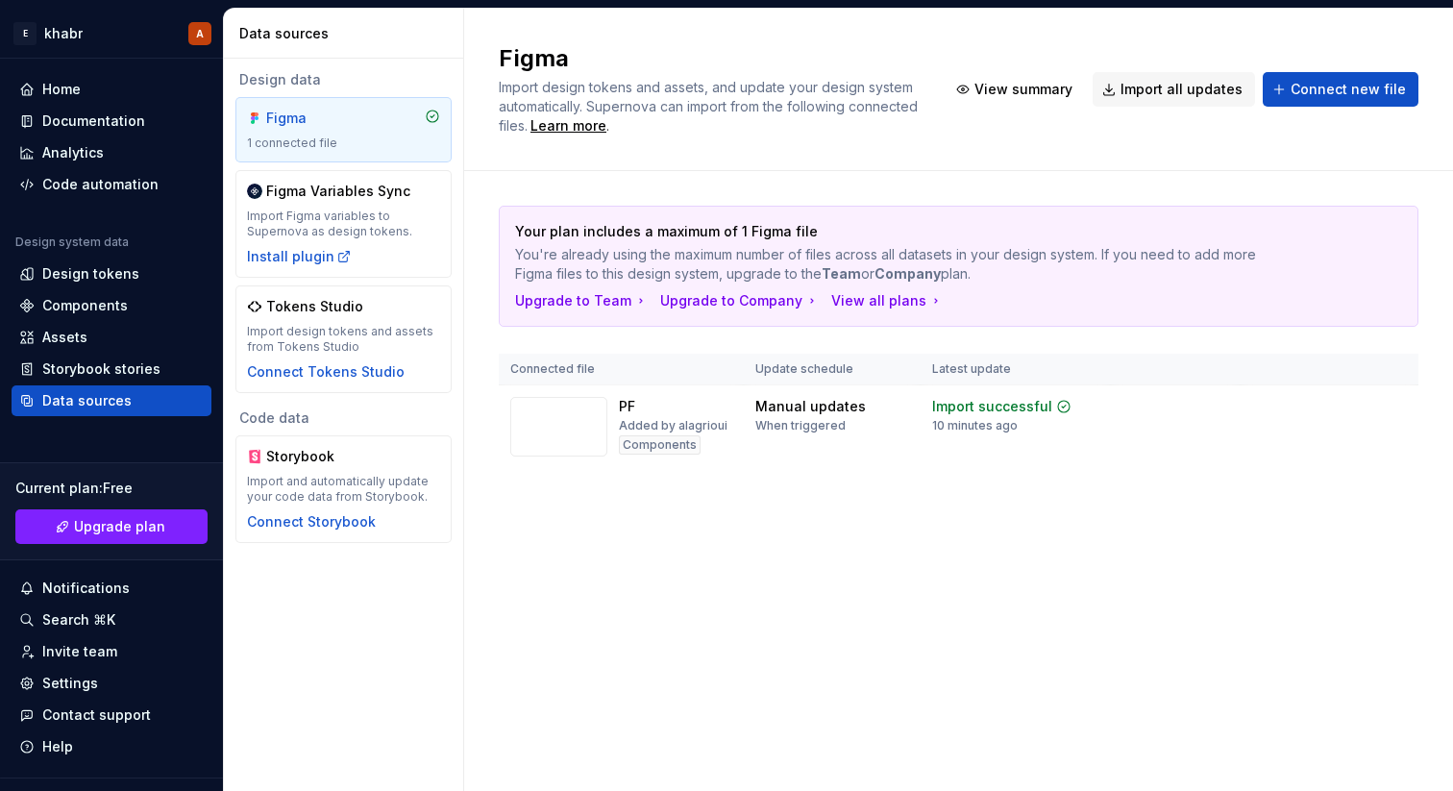
click at [897, 631] on html "E khabr A Home Documentation Analytics Code automation Design system data Desig…" at bounding box center [726, 395] width 1453 height 791
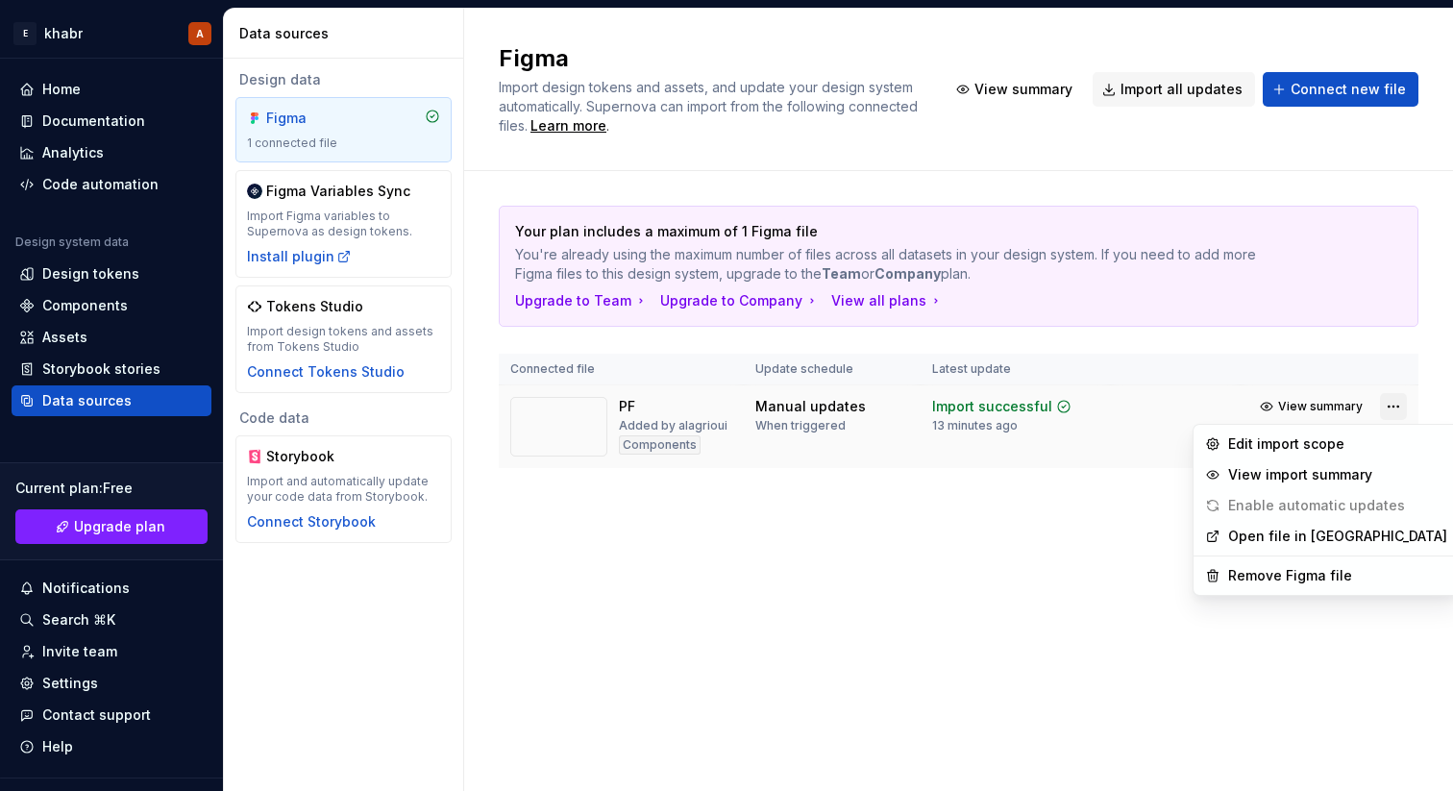
click at [1398, 408] on html "E khabr A Home Documentation Analytics Code automation Design system data Desig…" at bounding box center [726, 395] width 1453 height 791
click at [1302, 451] on div "Edit import scope" at bounding box center [1337, 443] width 219 height 19
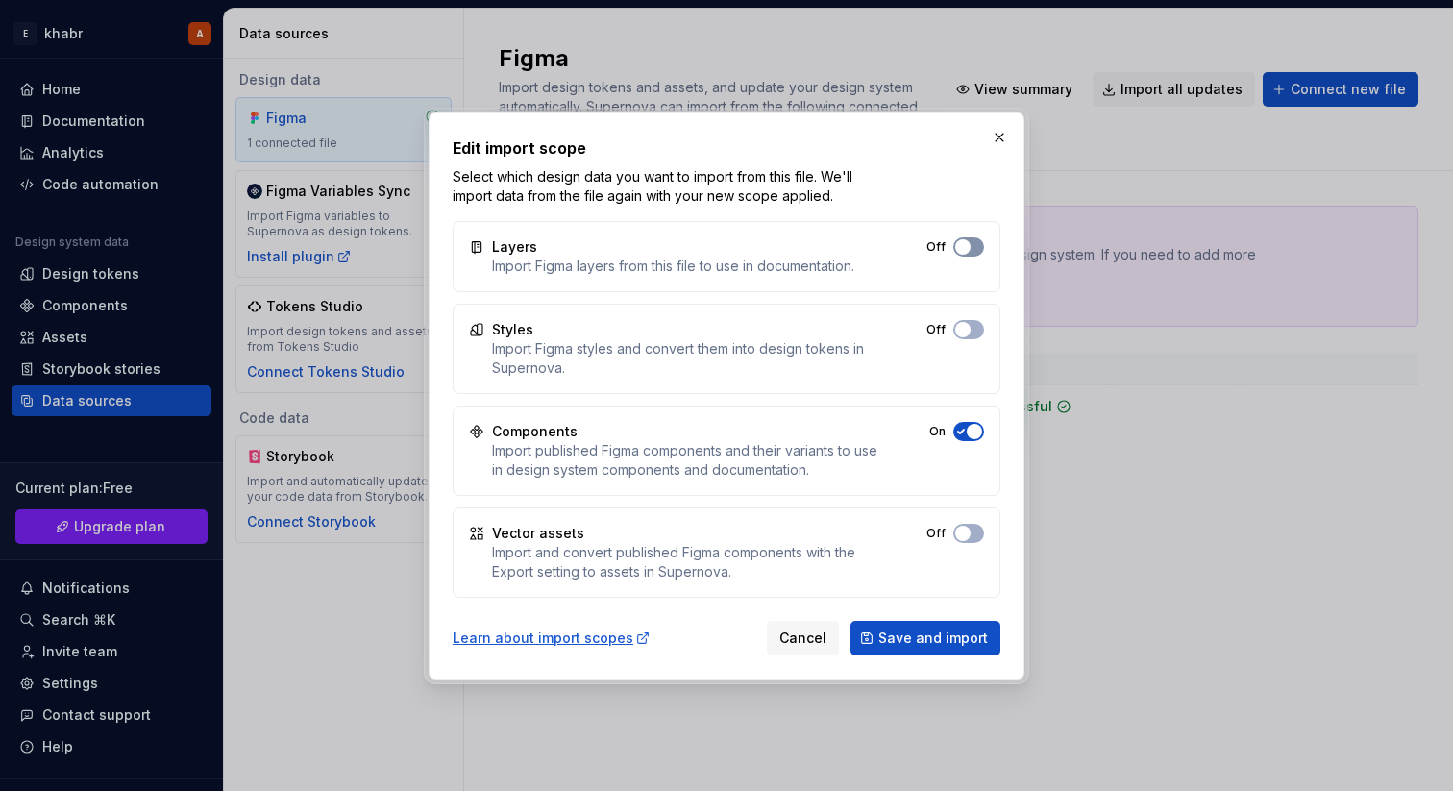
click at [973, 250] on button "Off" at bounding box center [968, 246] width 31 height 19
click at [973, 330] on button "Off" at bounding box center [968, 329] width 31 height 19
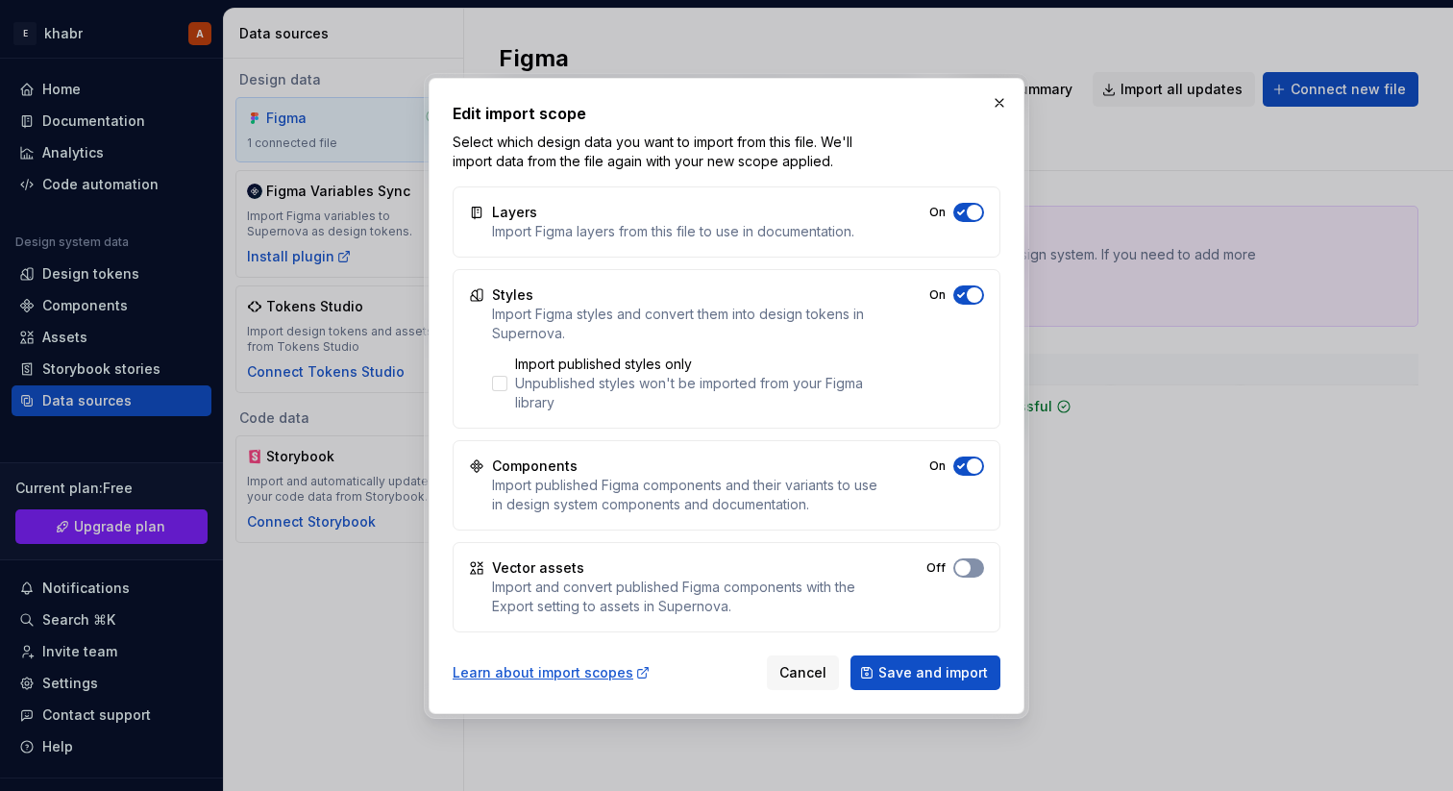
click at [973, 222] on button "On" at bounding box center [968, 212] width 31 height 19
click at [961, 679] on span "Save and import" at bounding box center [933, 672] width 110 height 19
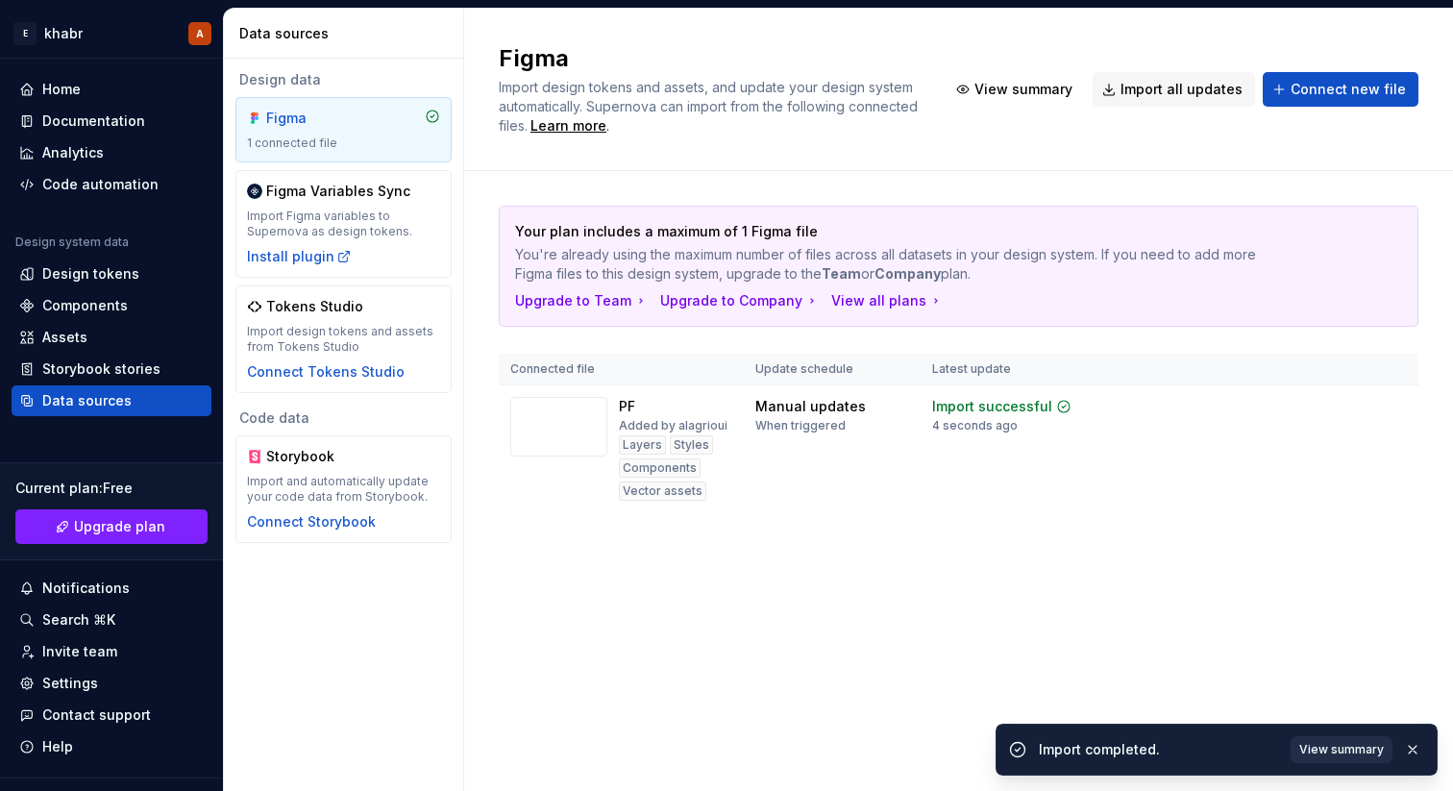
click at [1327, 751] on span "View summary" at bounding box center [1341, 749] width 85 height 15
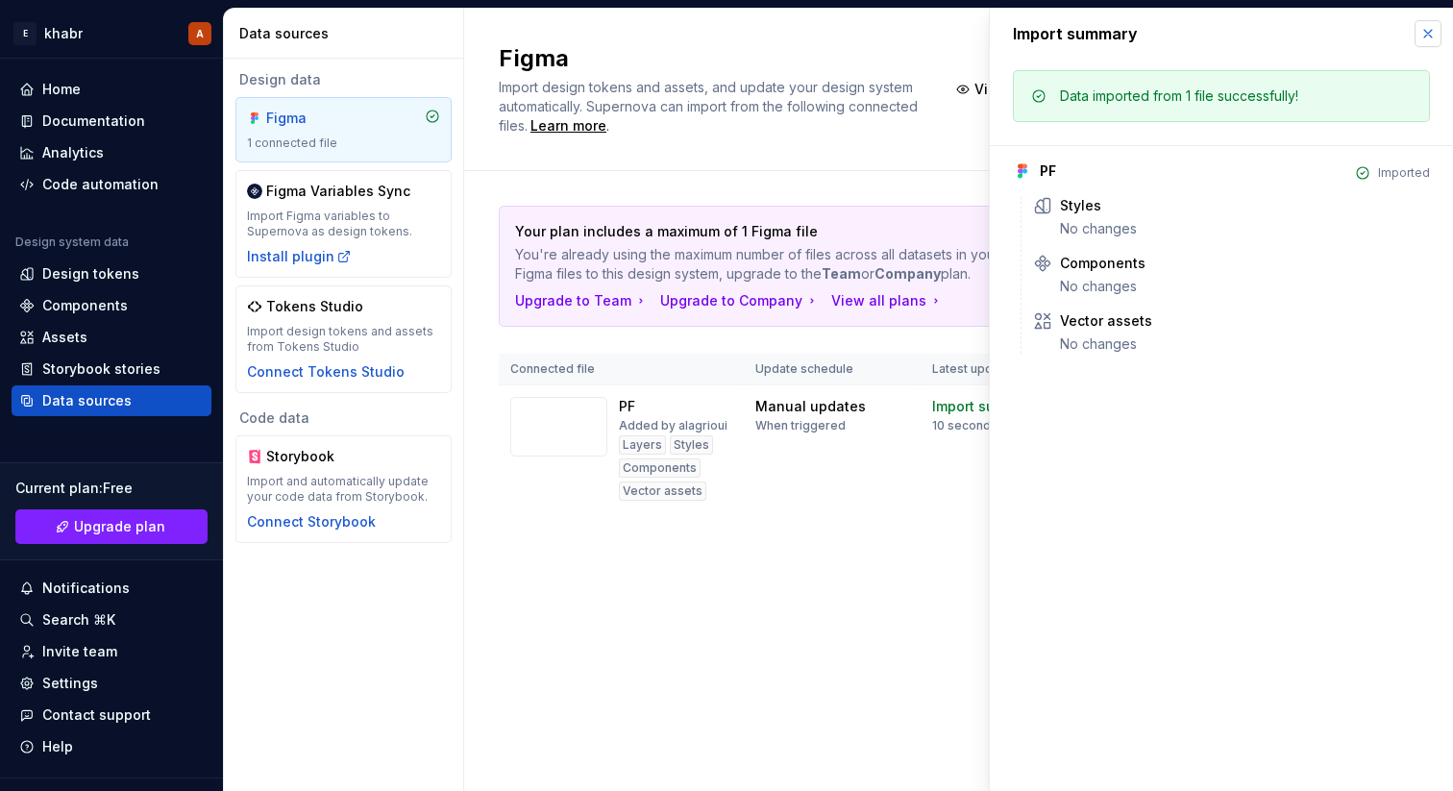
click at [1435, 43] on button "button" at bounding box center [1428, 33] width 27 height 27
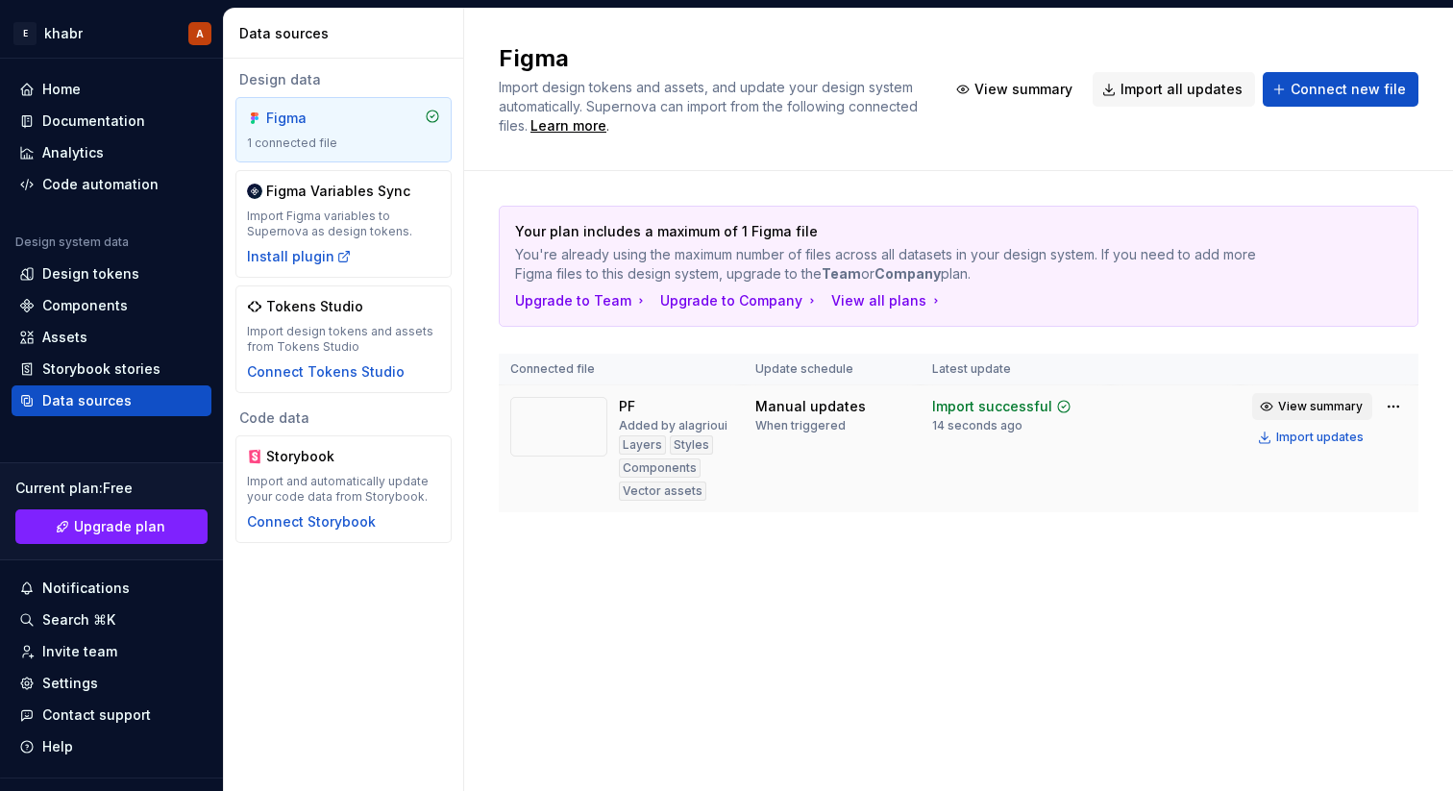
click at [1288, 407] on span "View summary" at bounding box center [1320, 406] width 85 height 15
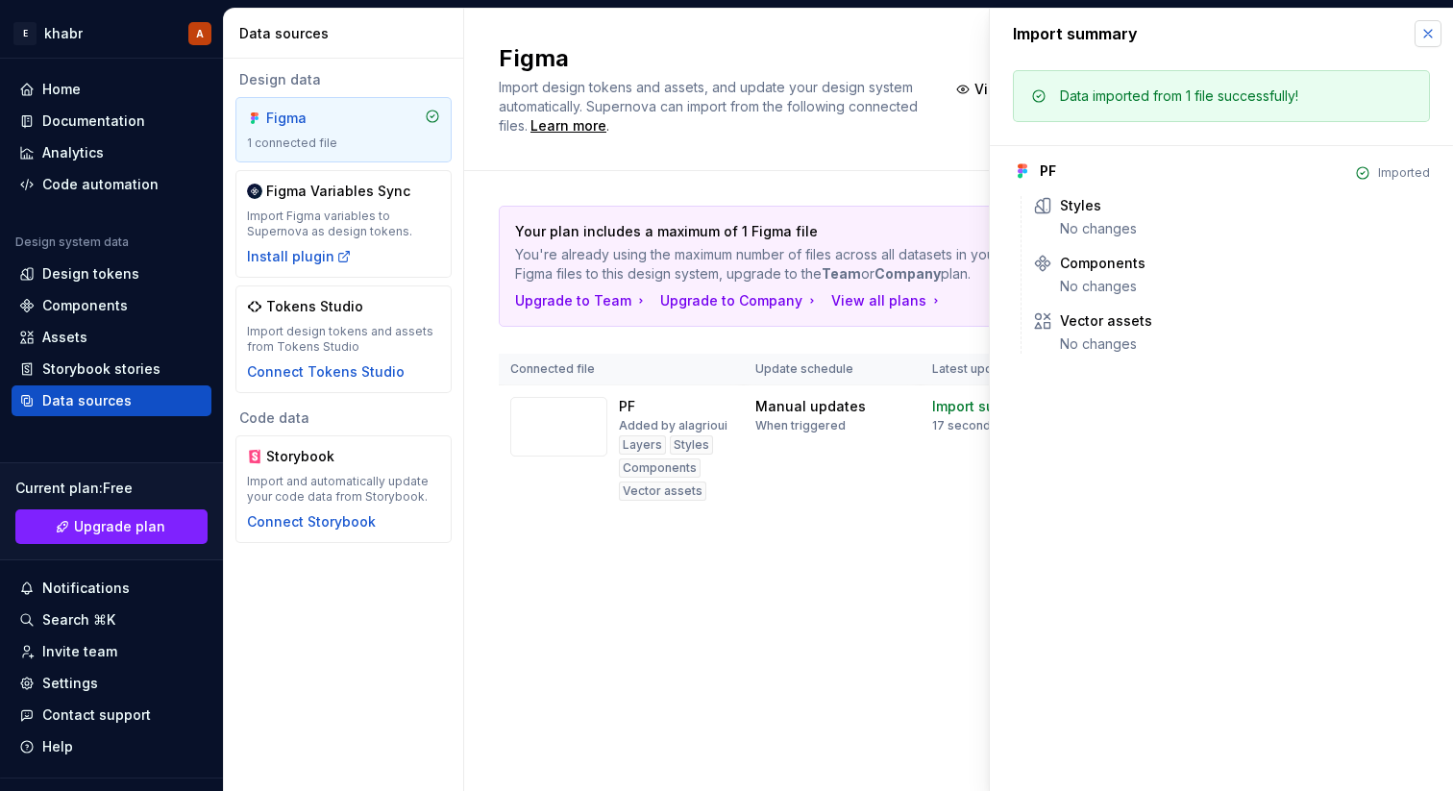
click at [1425, 37] on button "button" at bounding box center [1428, 33] width 27 height 27
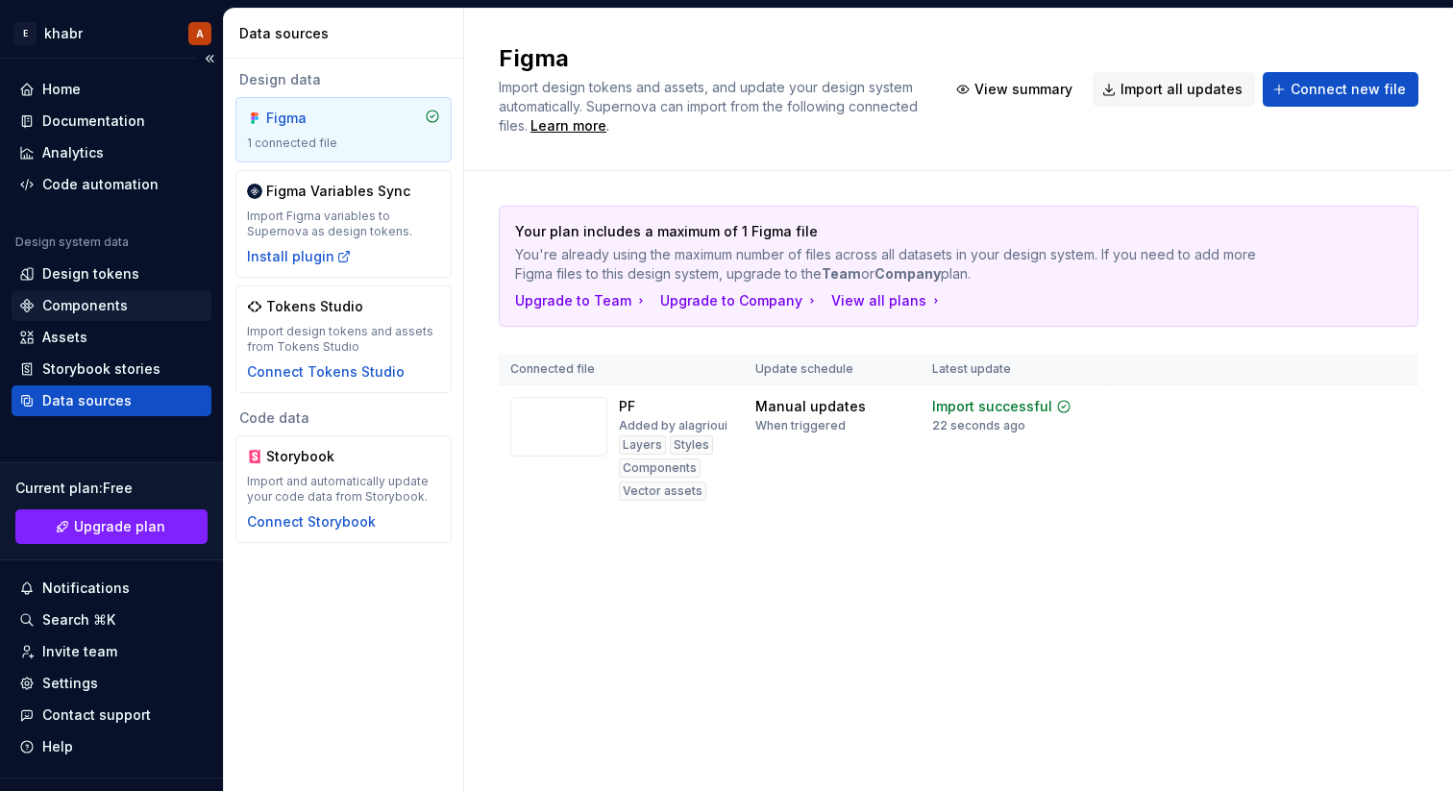
click at [111, 308] on div "Components" at bounding box center [85, 305] width 86 height 19
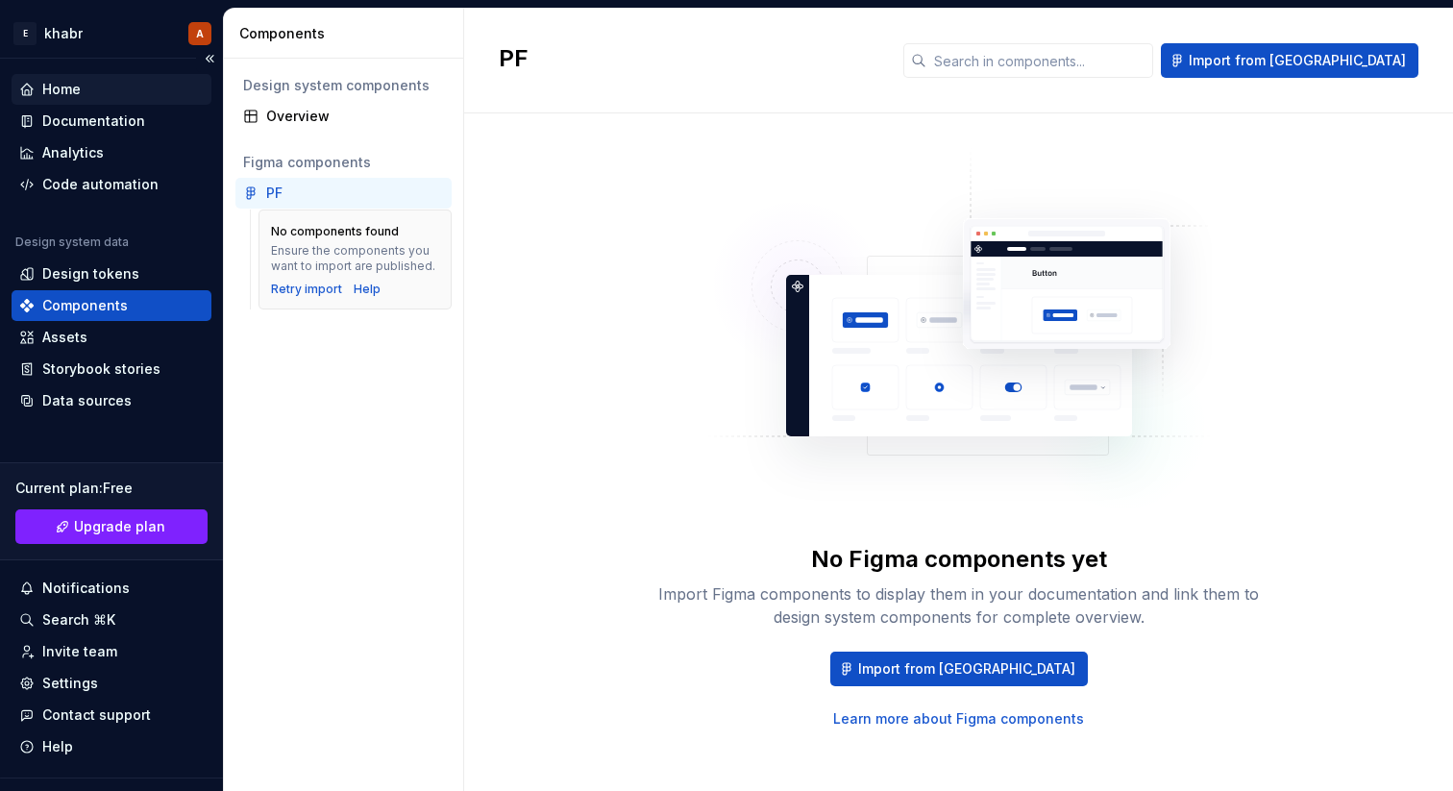
click at [114, 93] on div "Home" at bounding box center [111, 89] width 185 height 19
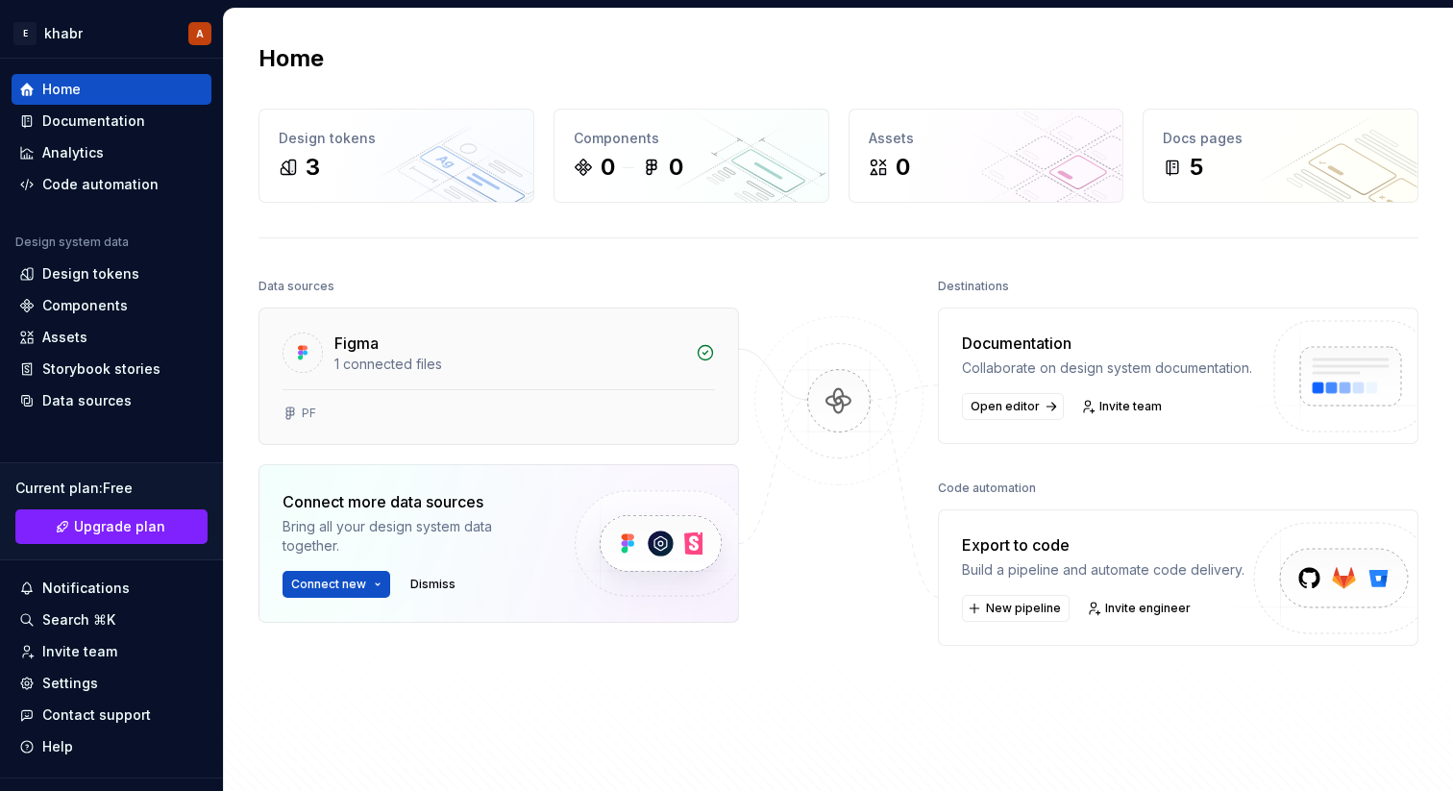
click at [551, 358] on div "1 connected files" at bounding box center [509, 364] width 350 height 19
